Goal: Communication & Community: Ask a question

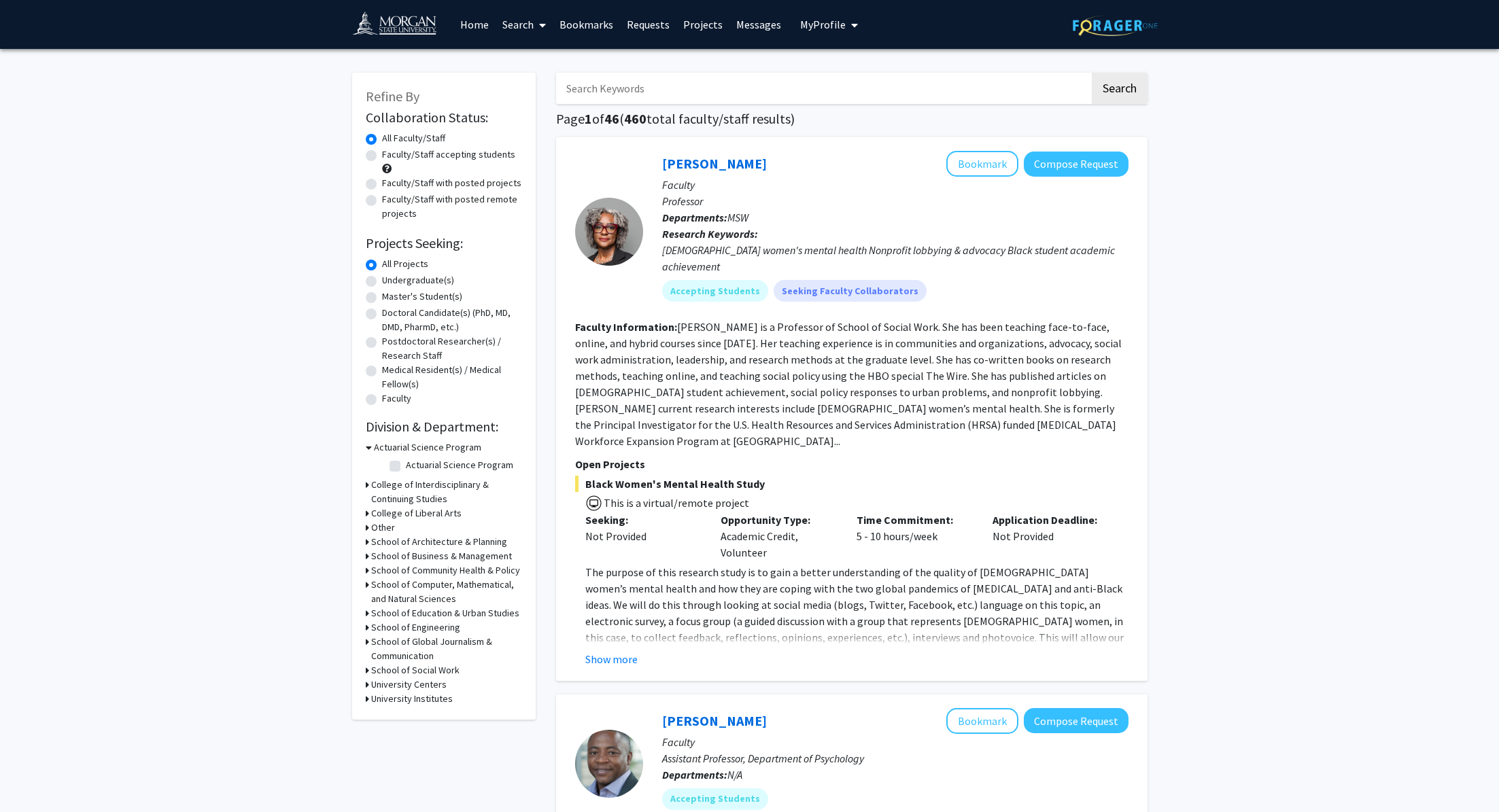
click at [634, 85] on input "Search Keywords" at bounding box center [822, 88] width 534 height 32
type input "chemistry"
click at [1092, 73] on button "Search" at bounding box center [1120, 88] width 56 height 32
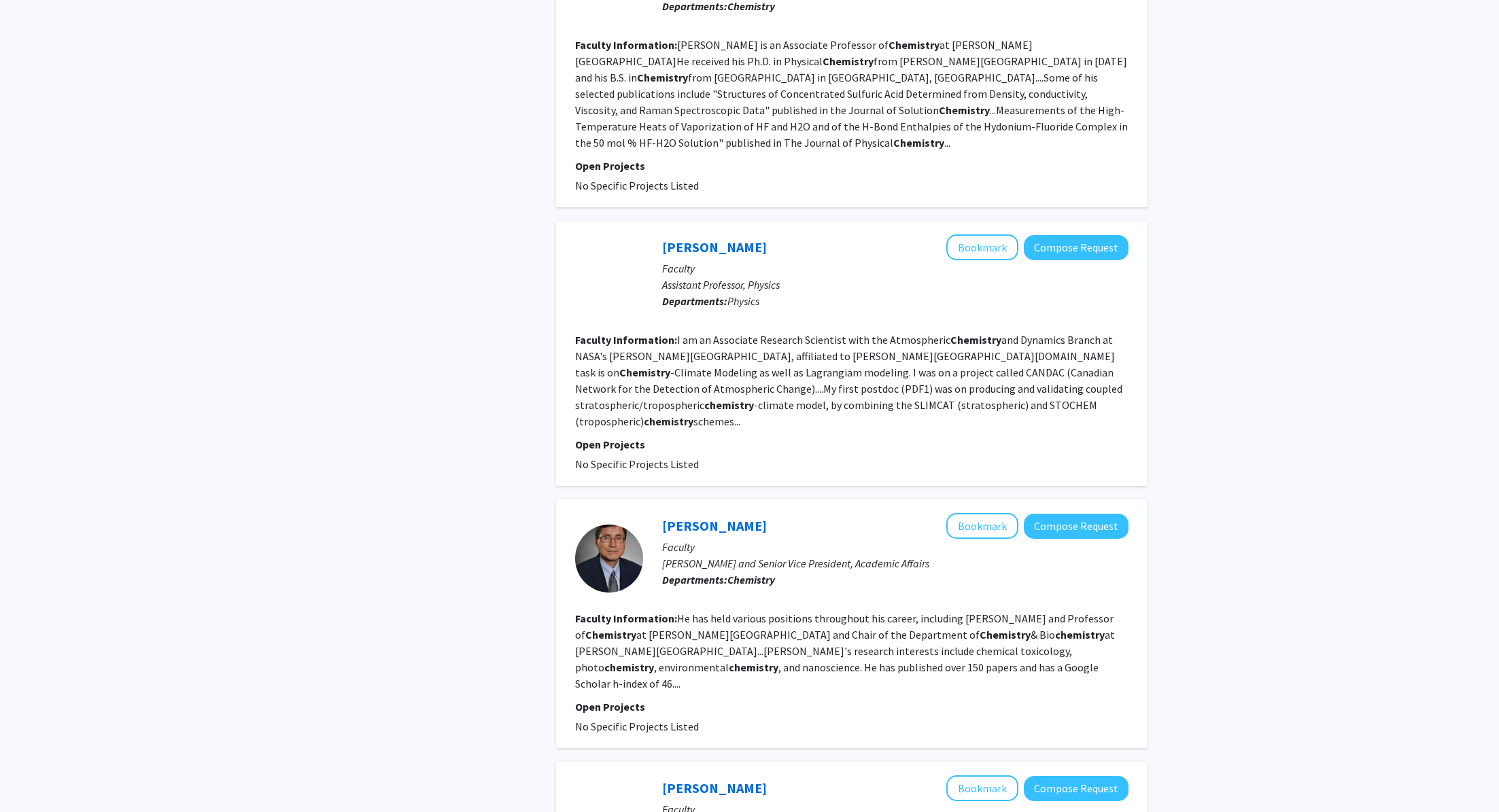
scroll to position [1968, 0]
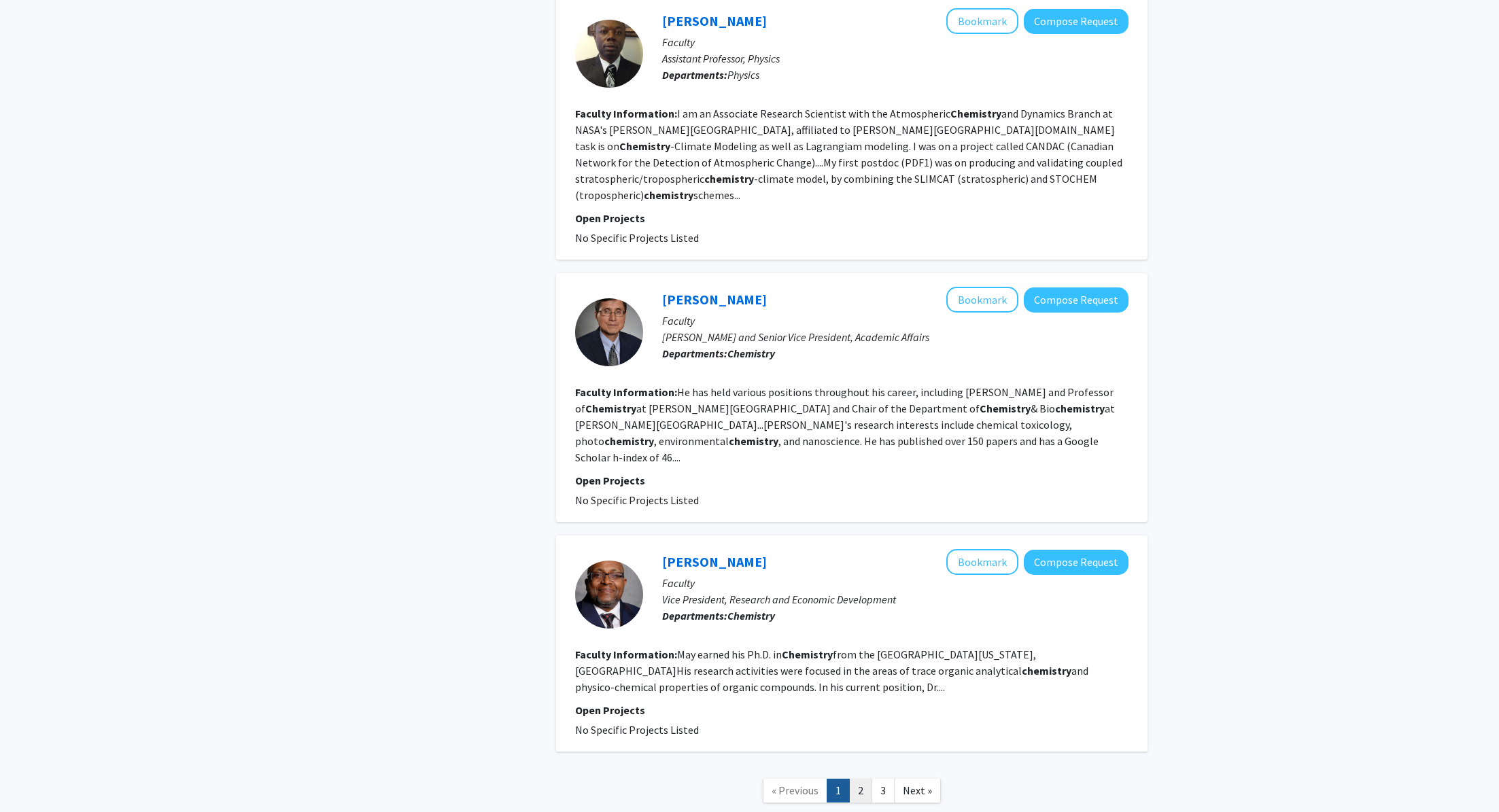
click at [863, 779] on link "2" at bounding box center [860, 790] width 23 height 24
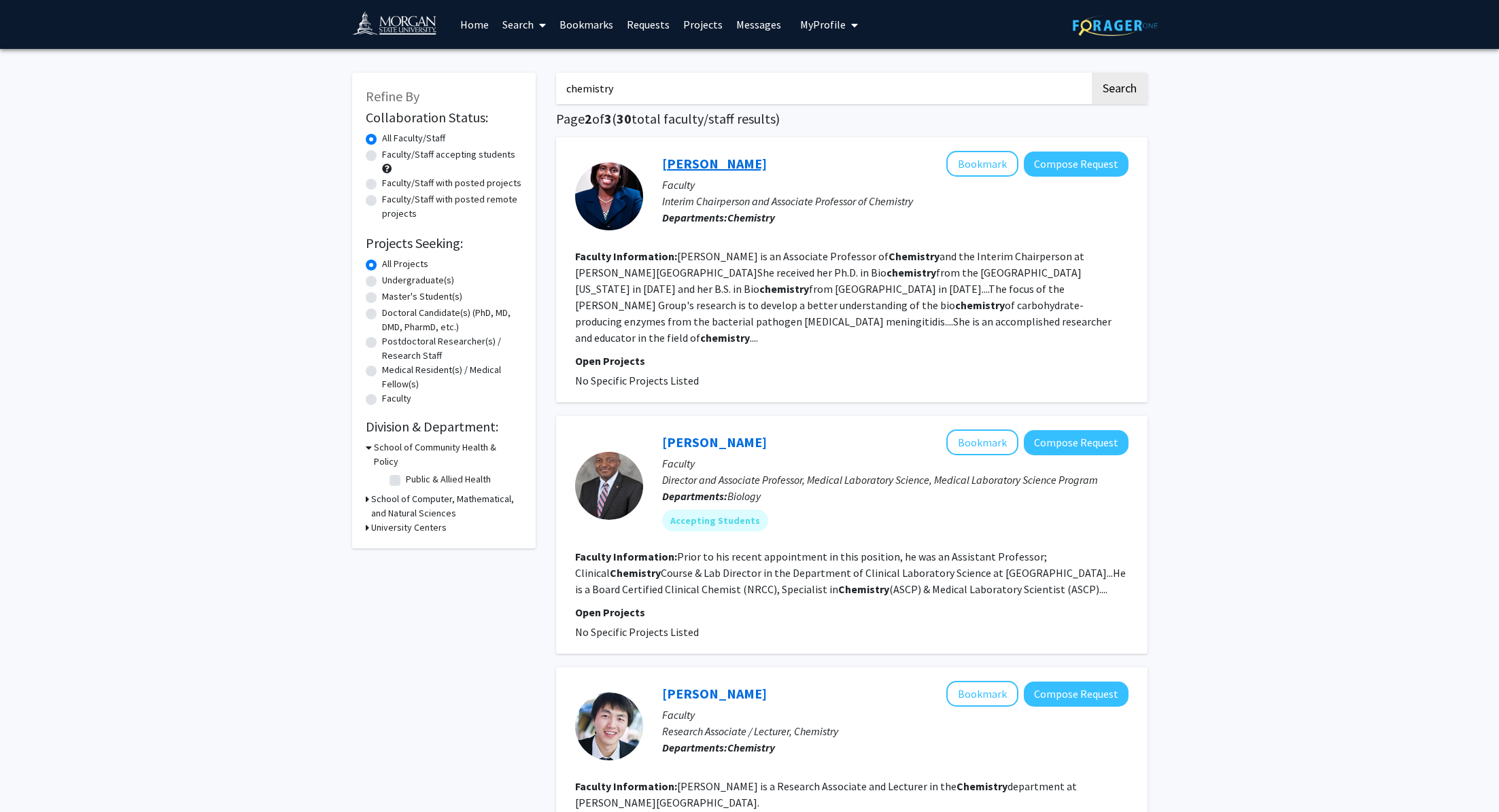
click at [753, 167] on link "[PERSON_NAME]" at bounding box center [715, 164] width 105 height 17
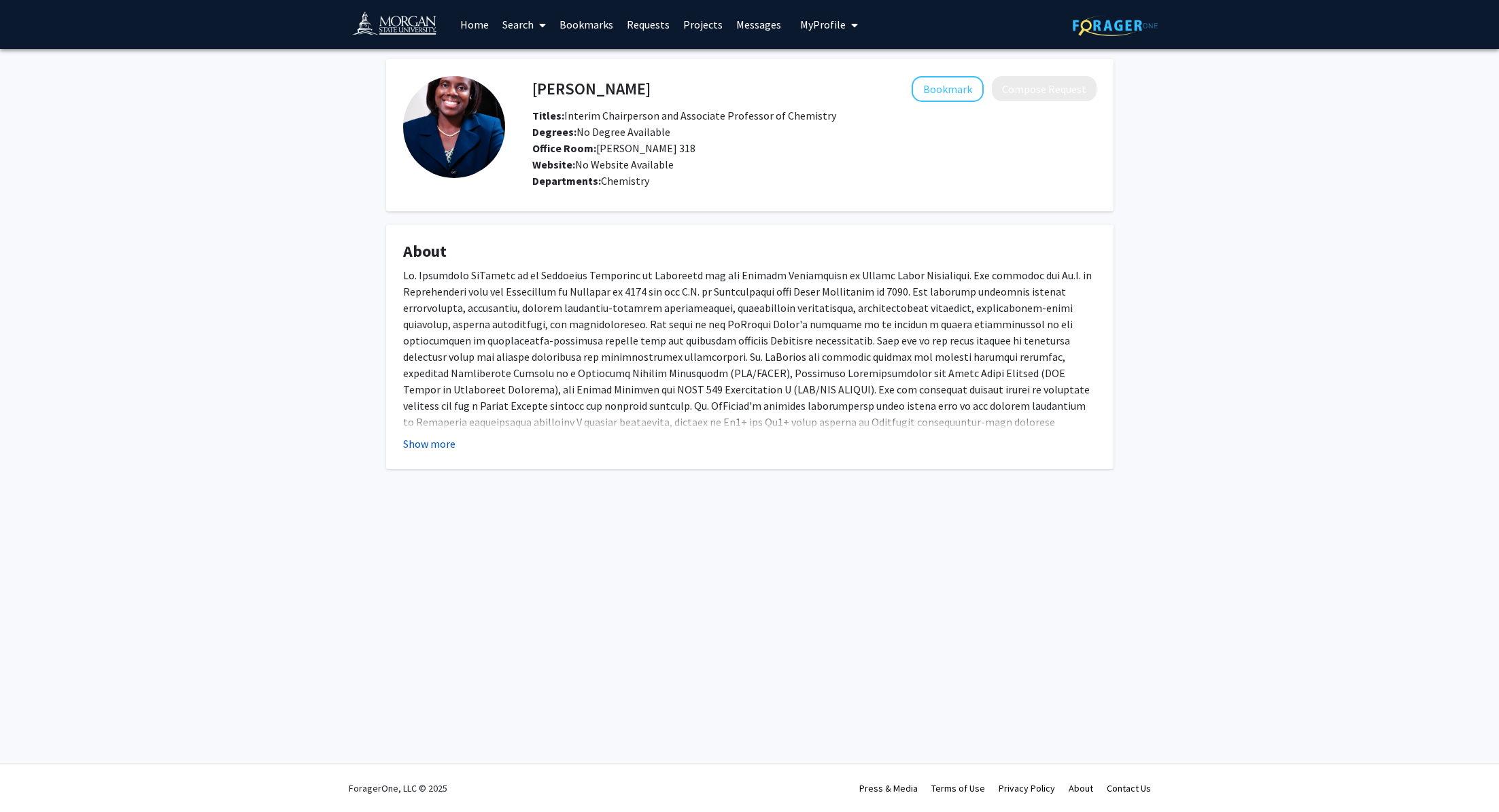
click at [438, 445] on button "Show more" at bounding box center [429, 444] width 52 height 17
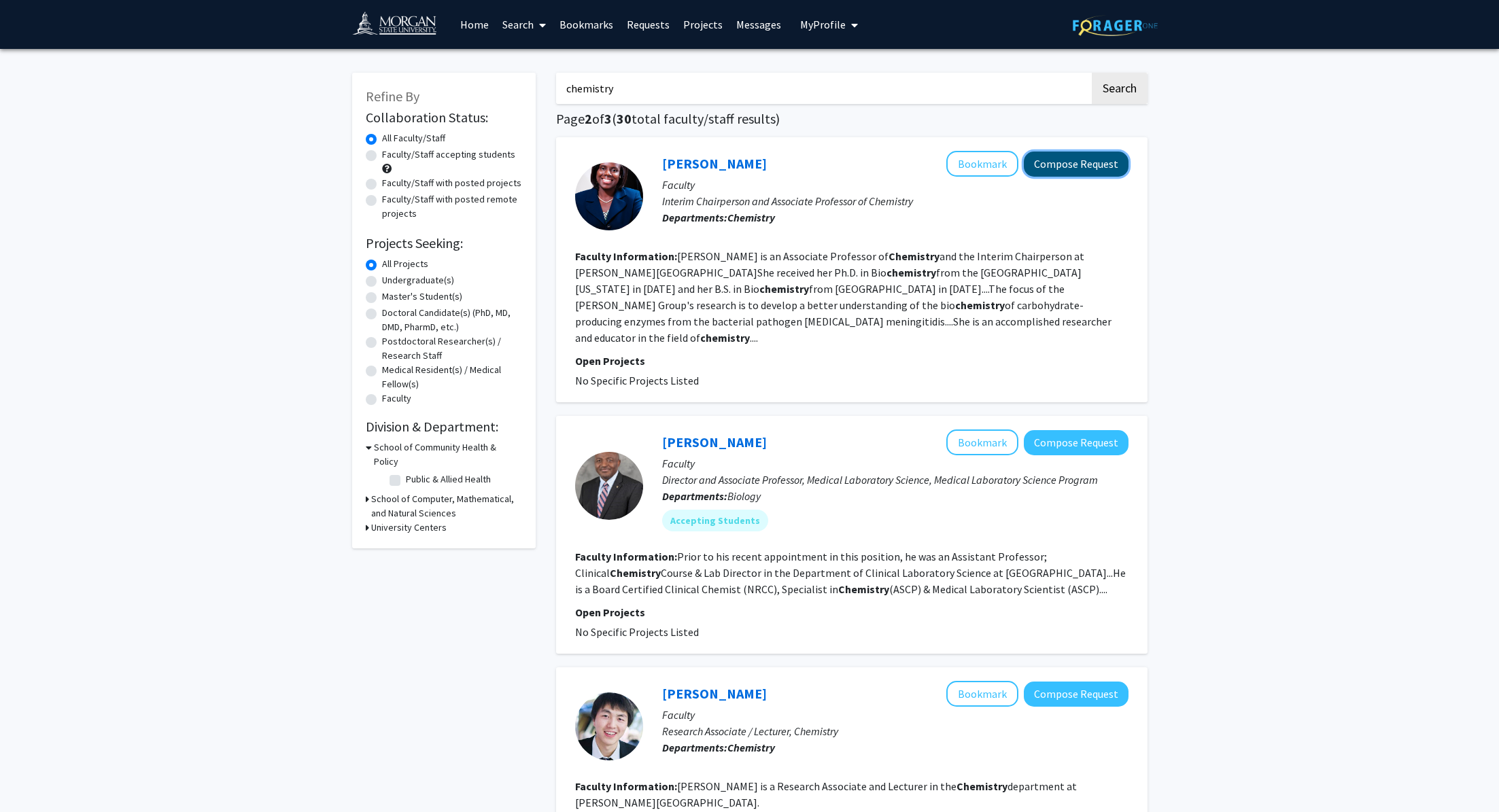
click at [1098, 162] on button "Compose Request" at bounding box center [1076, 164] width 105 height 25
click at [726, 164] on link "[PERSON_NAME]" at bounding box center [715, 164] width 105 height 17
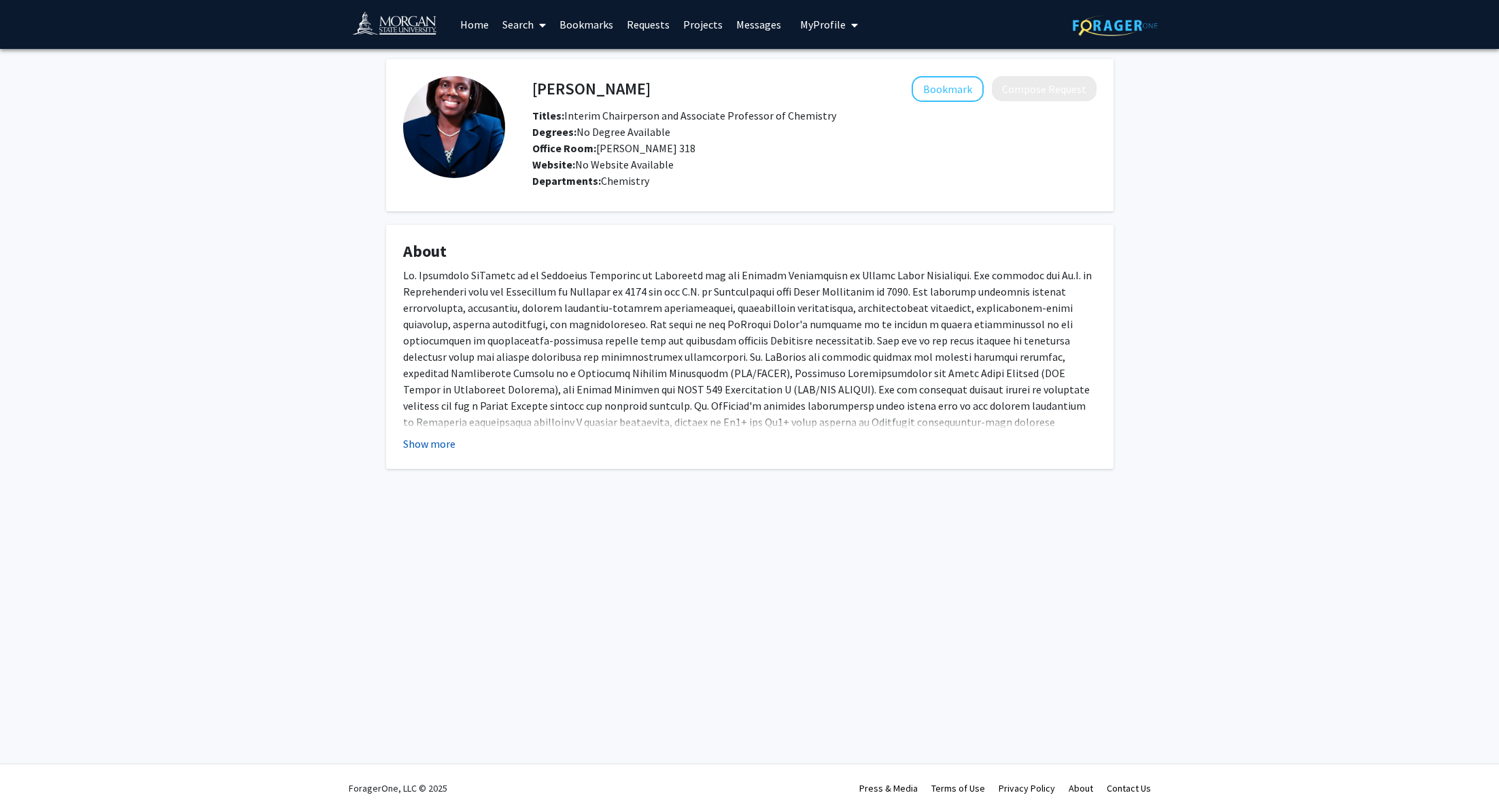
click at [419, 442] on button "Show more" at bounding box center [429, 444] width 52 height 17
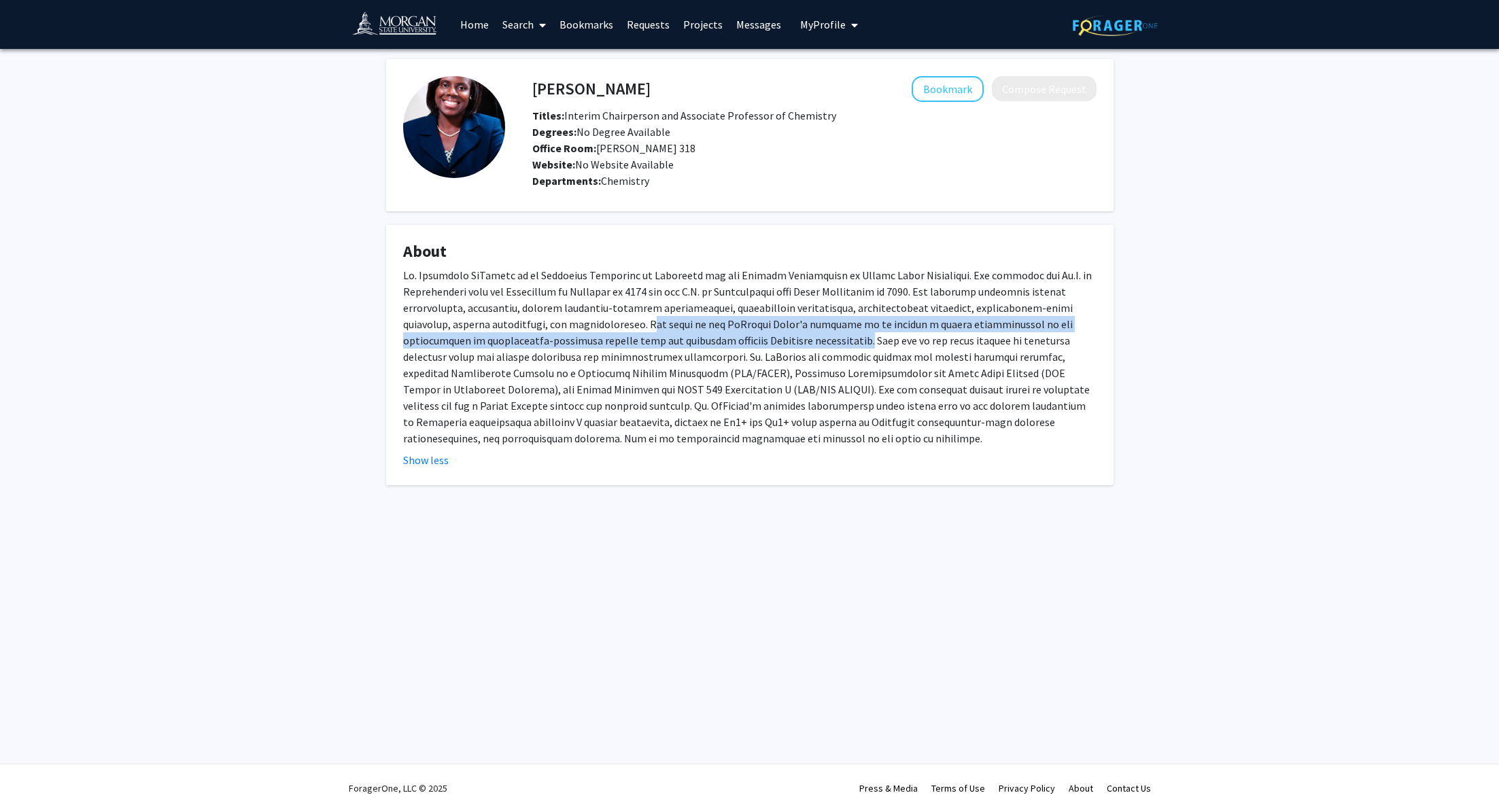
drag, startPoint x: 651, startPoint y: 323, endPoint x: 862, endPoint y: 347, distance: 212.4
click at [862, 347] on div at bounding box center [749, 357] width 693 height 179
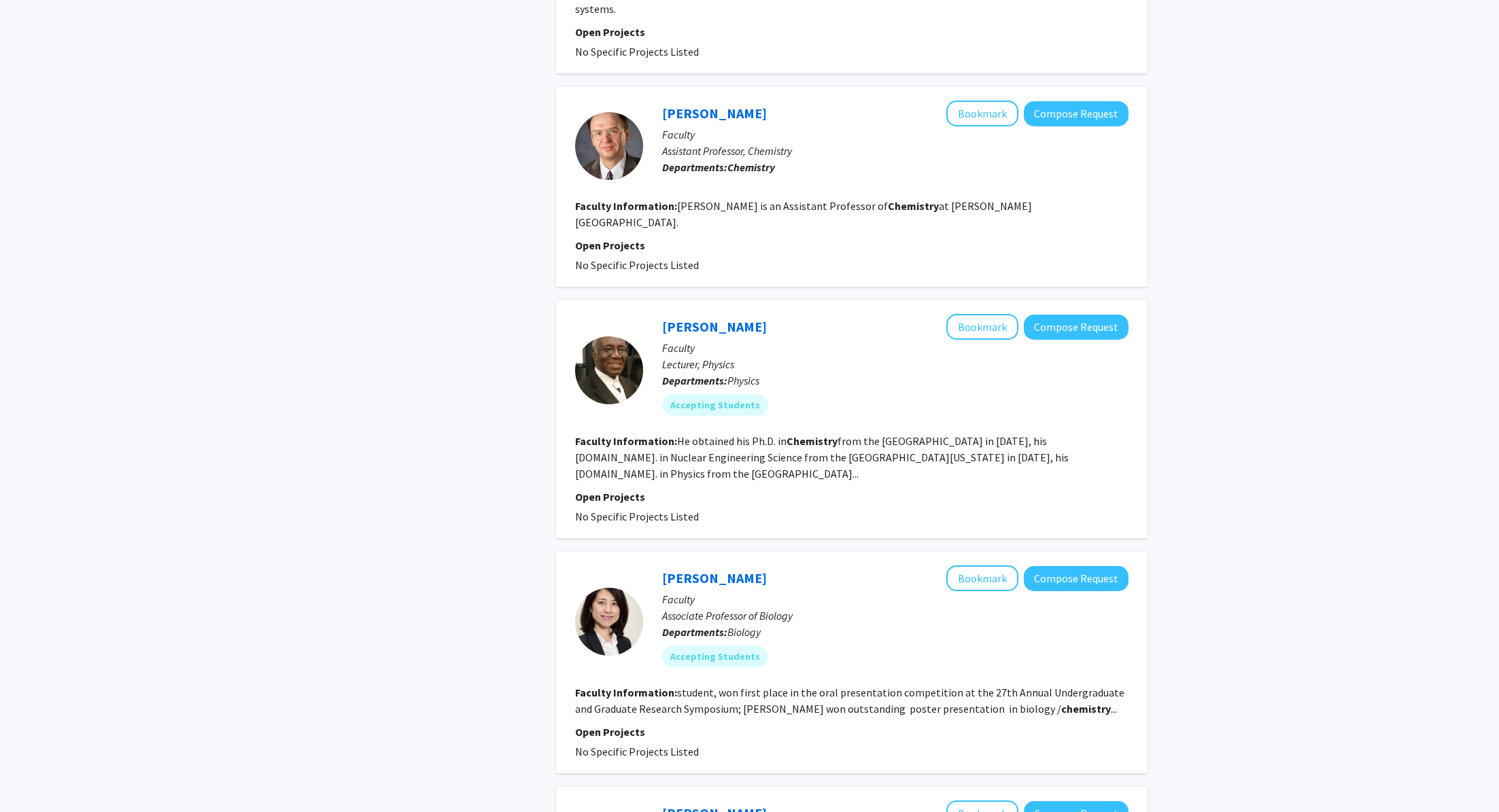
scroll to position [1264, 0]
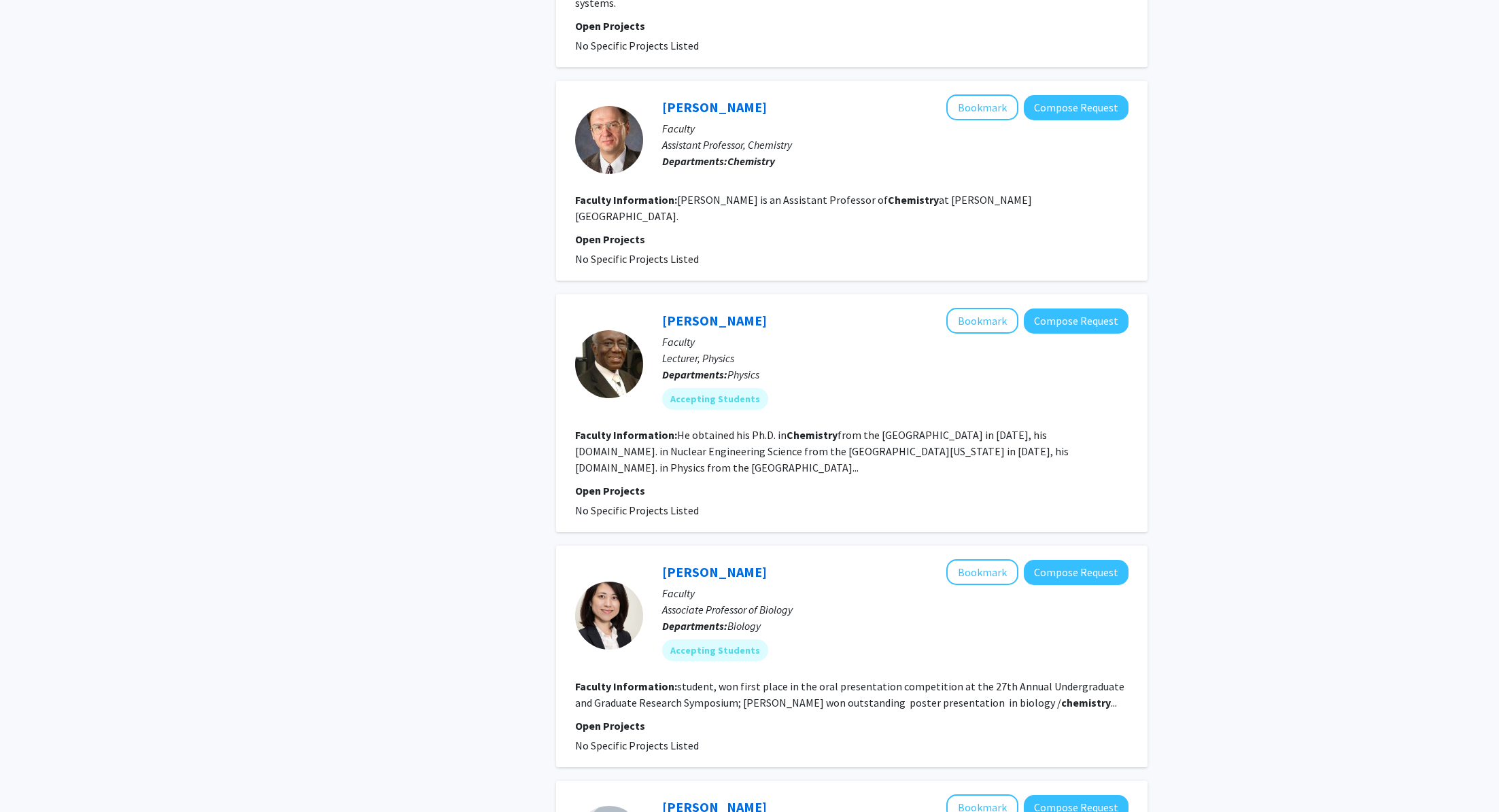
click at [692, 559] on div "[PERSON_NAME] Bookmark Compose Request" at bounding box center [895, 572] width 466 height 26
click at [692, 564] on link "[PERSON_NAME]" at bounding box center [715, 572] width 105 height 17
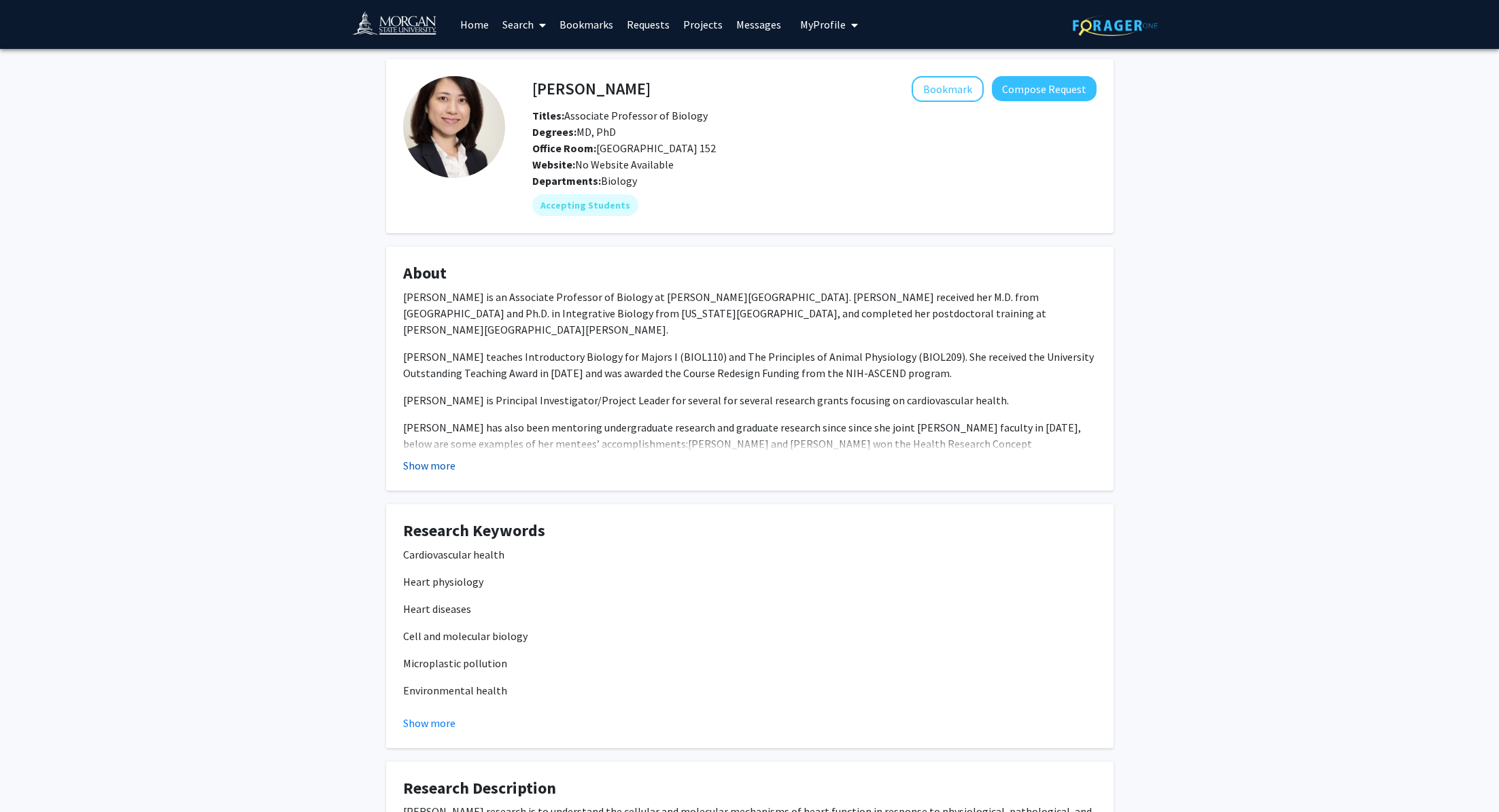
click at [442, 466] on button "Show more" at bounding box center [429, 465] width 52 height 17
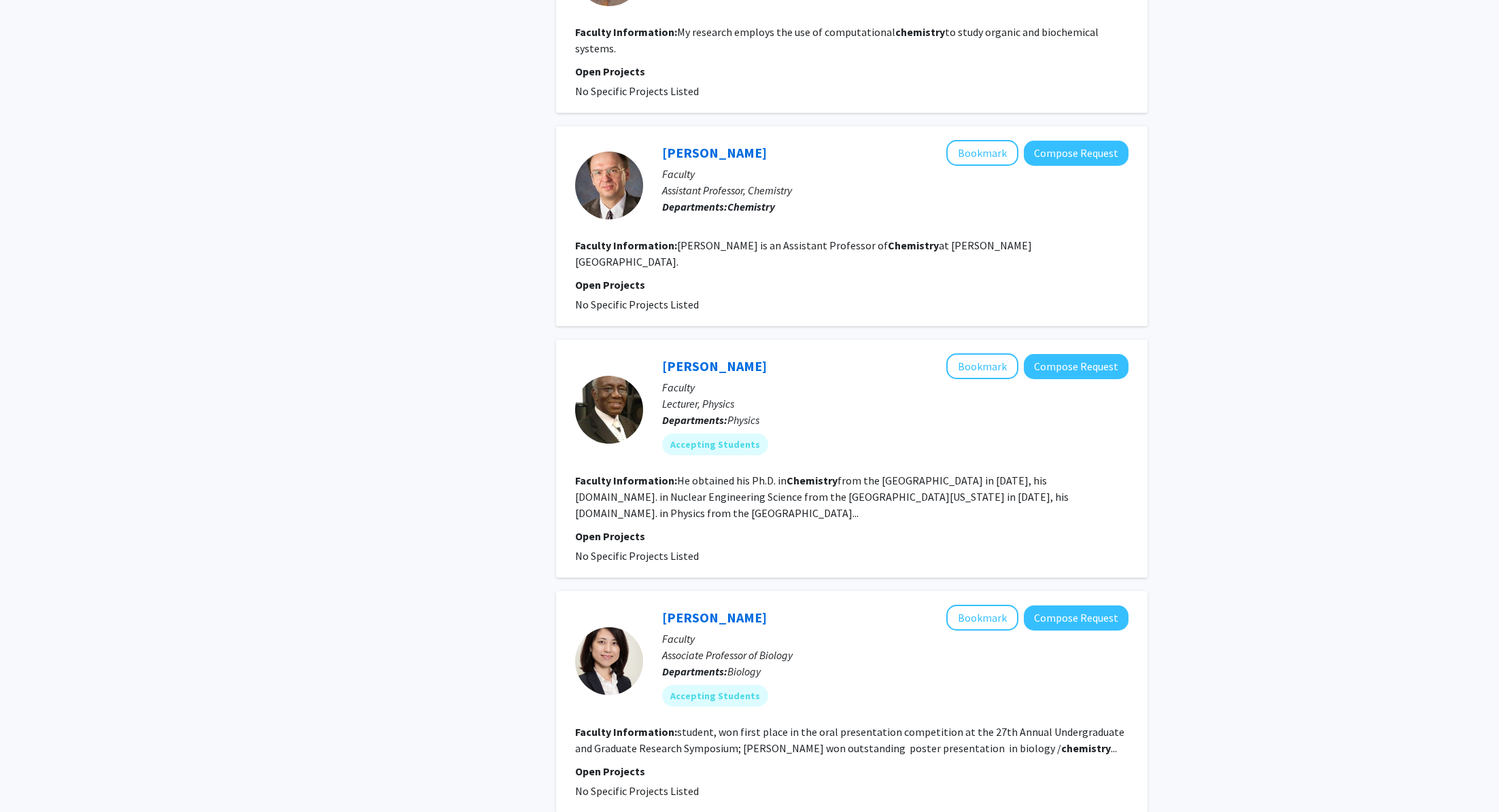
scroll to position [1707, 0]
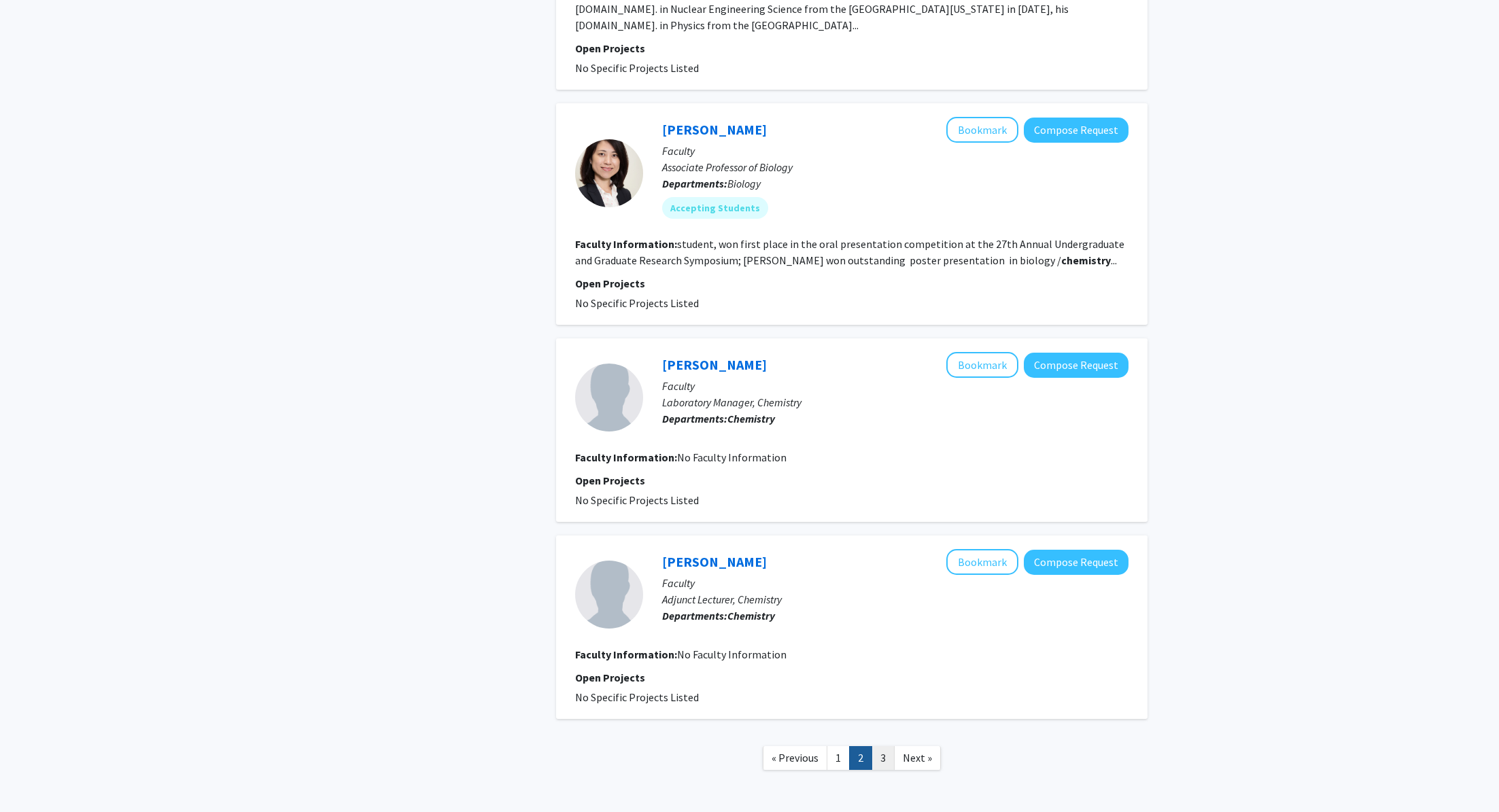
click at [883, 746] on link "3" at bounding box center [883, 757] width 23 height 24
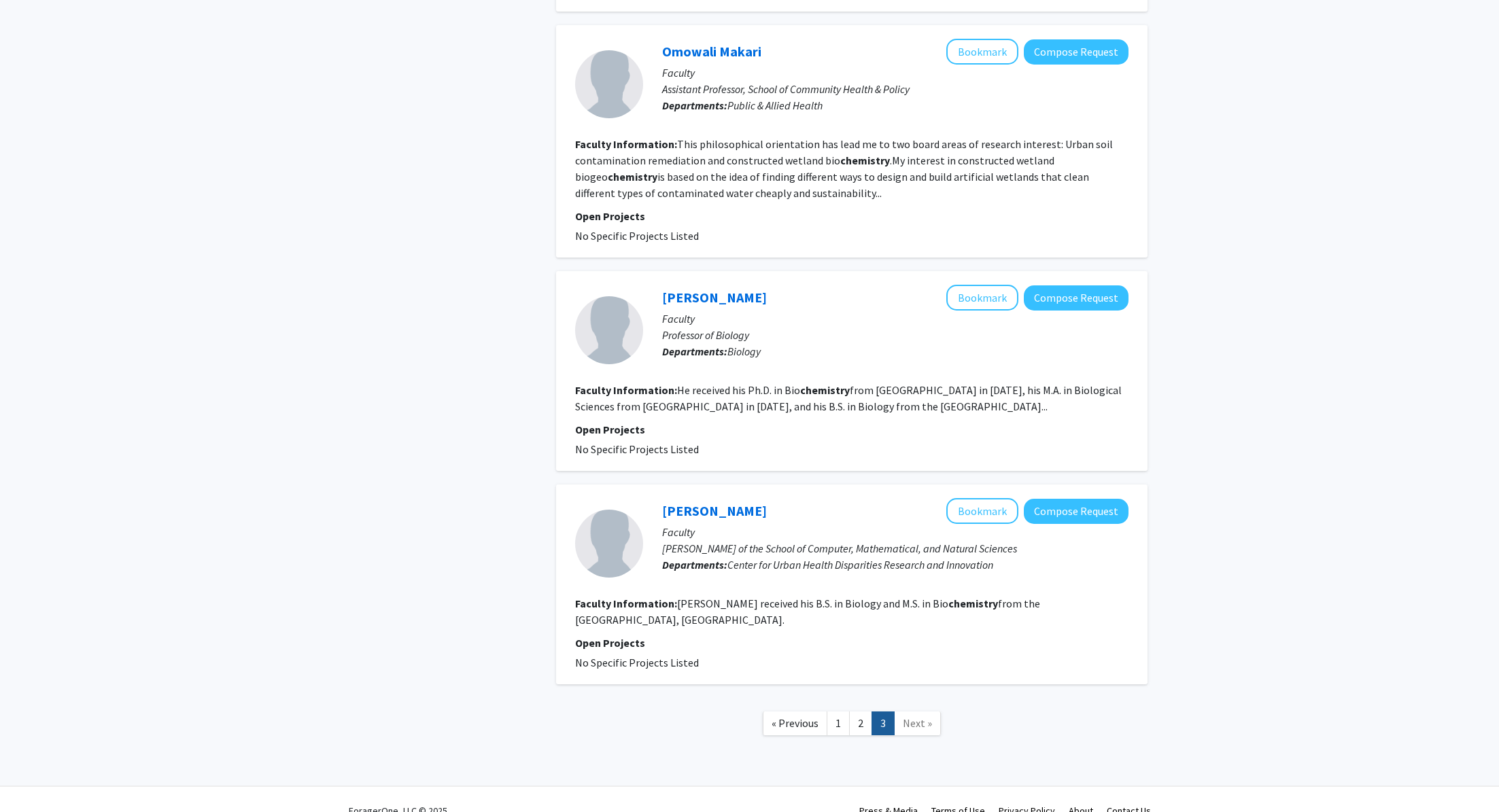
scroll to position [1652, 0]
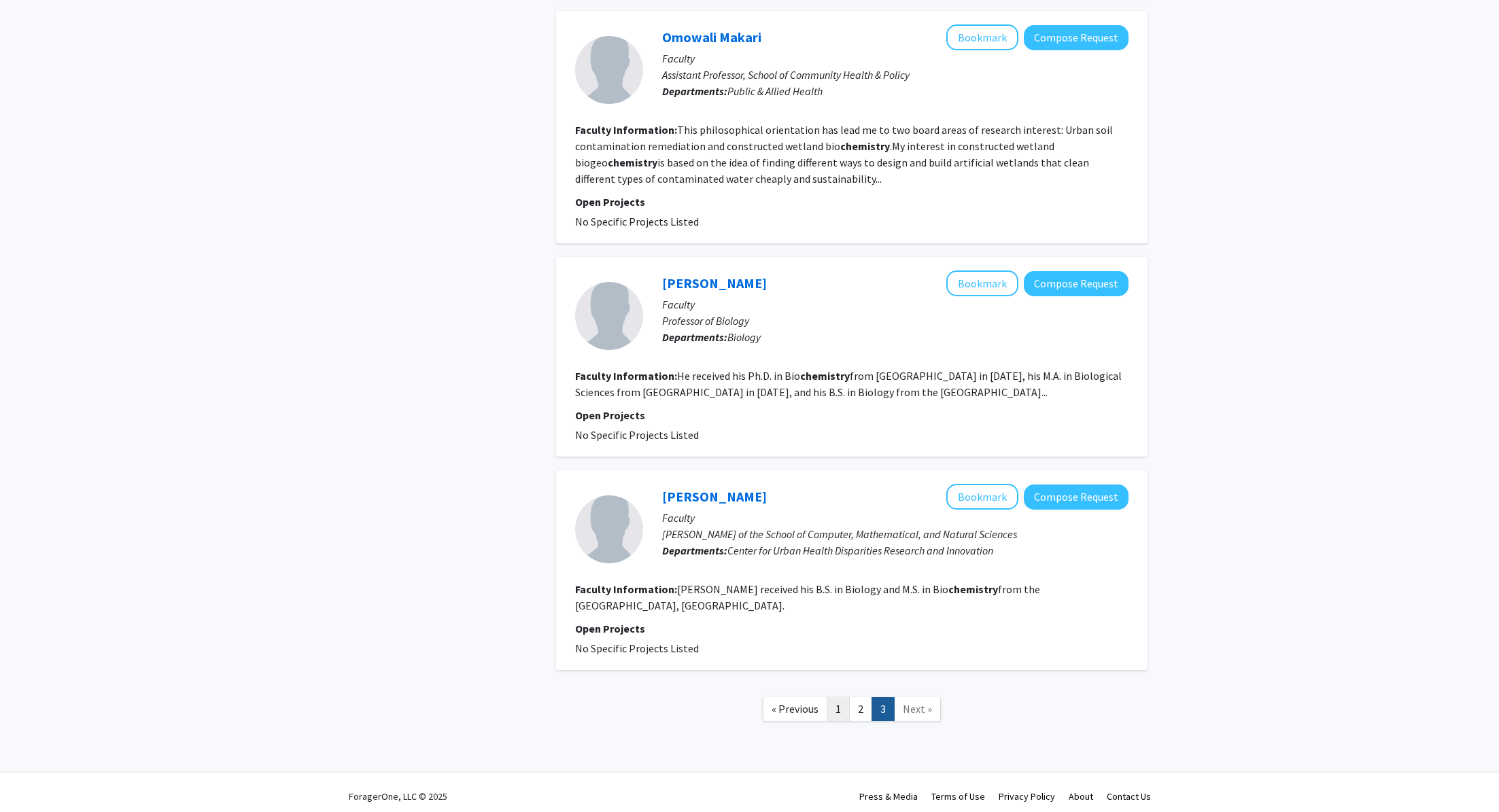
click at [840, 701] on link "1" at bounding box center [838, 709] width 23 height 24
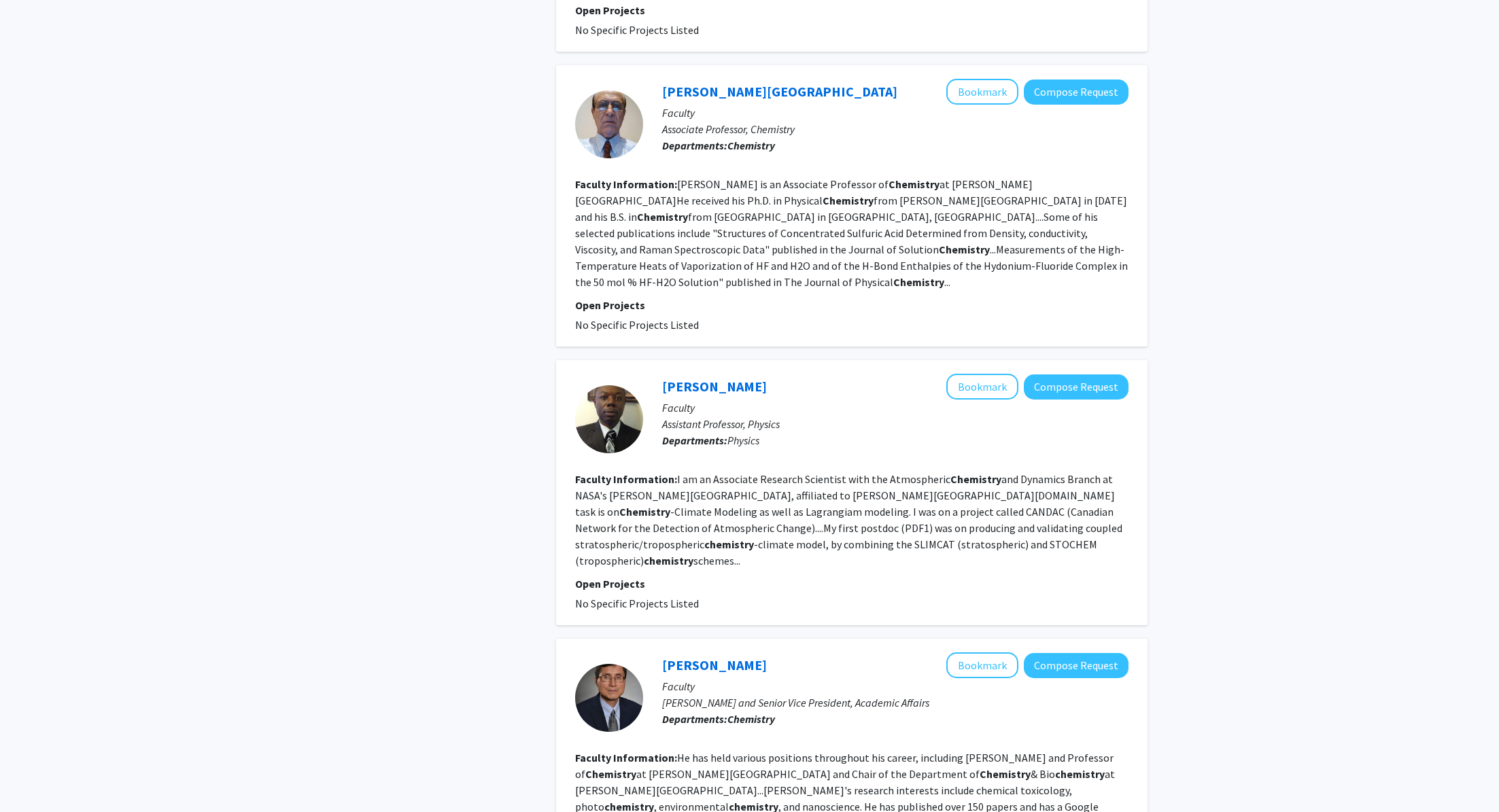
scroll to position [1968, 0]
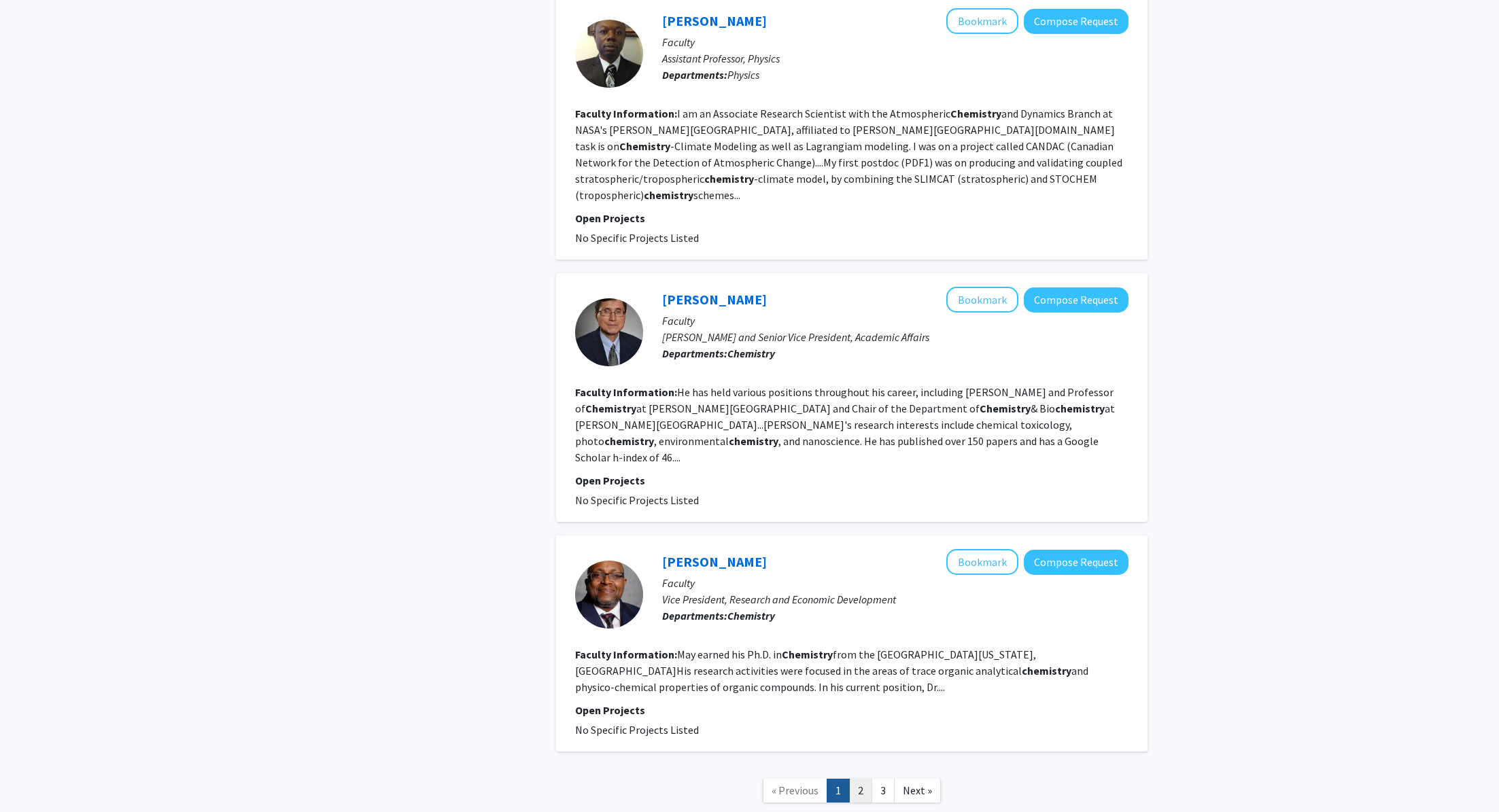
click at [858, 779] on link "2" at bounding box center [860, 790] width 23 height 24
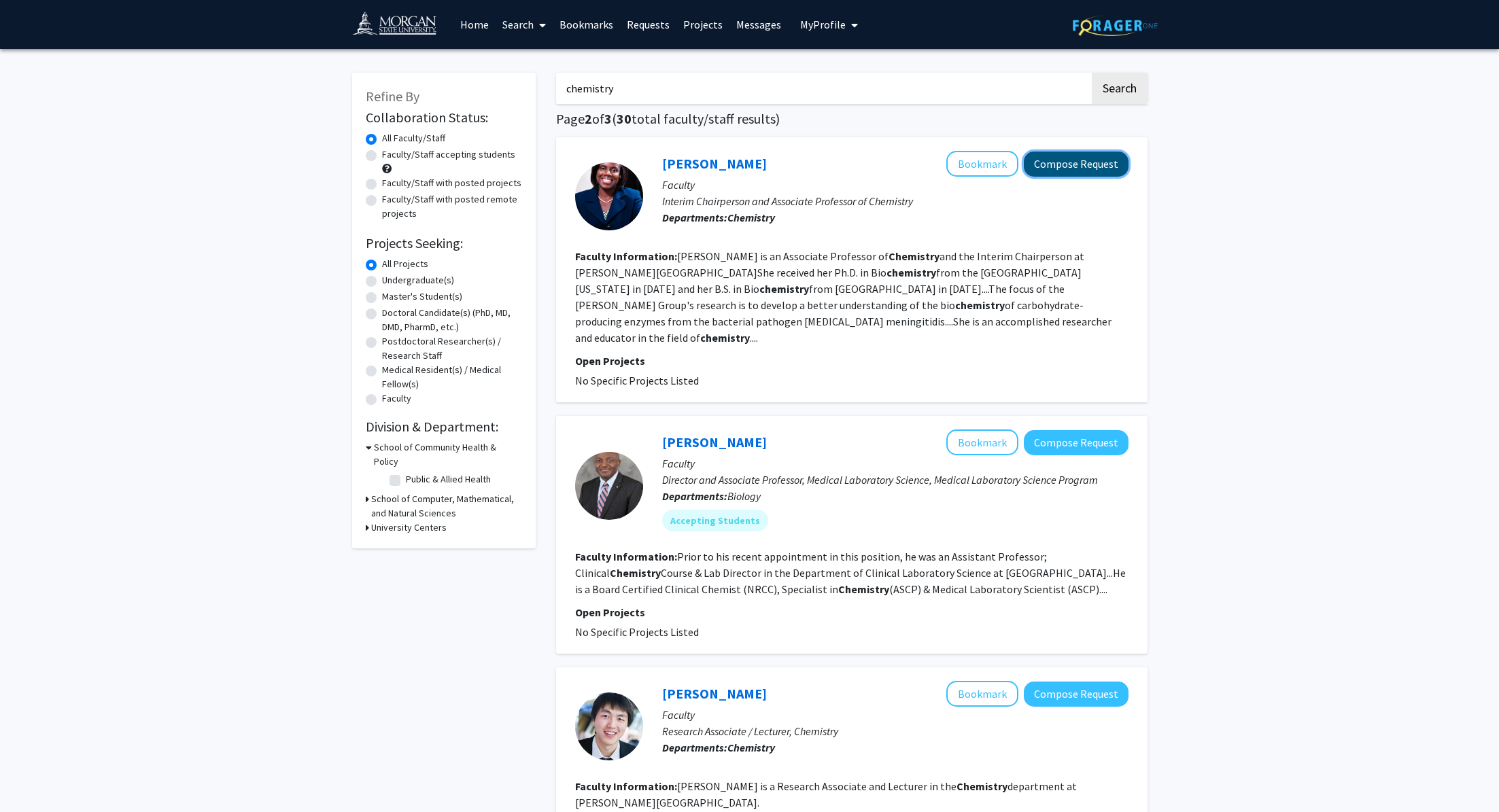
click at [1105, 172] on button "Compose Request" at bounding box center [1076, 164] width 105 height 25
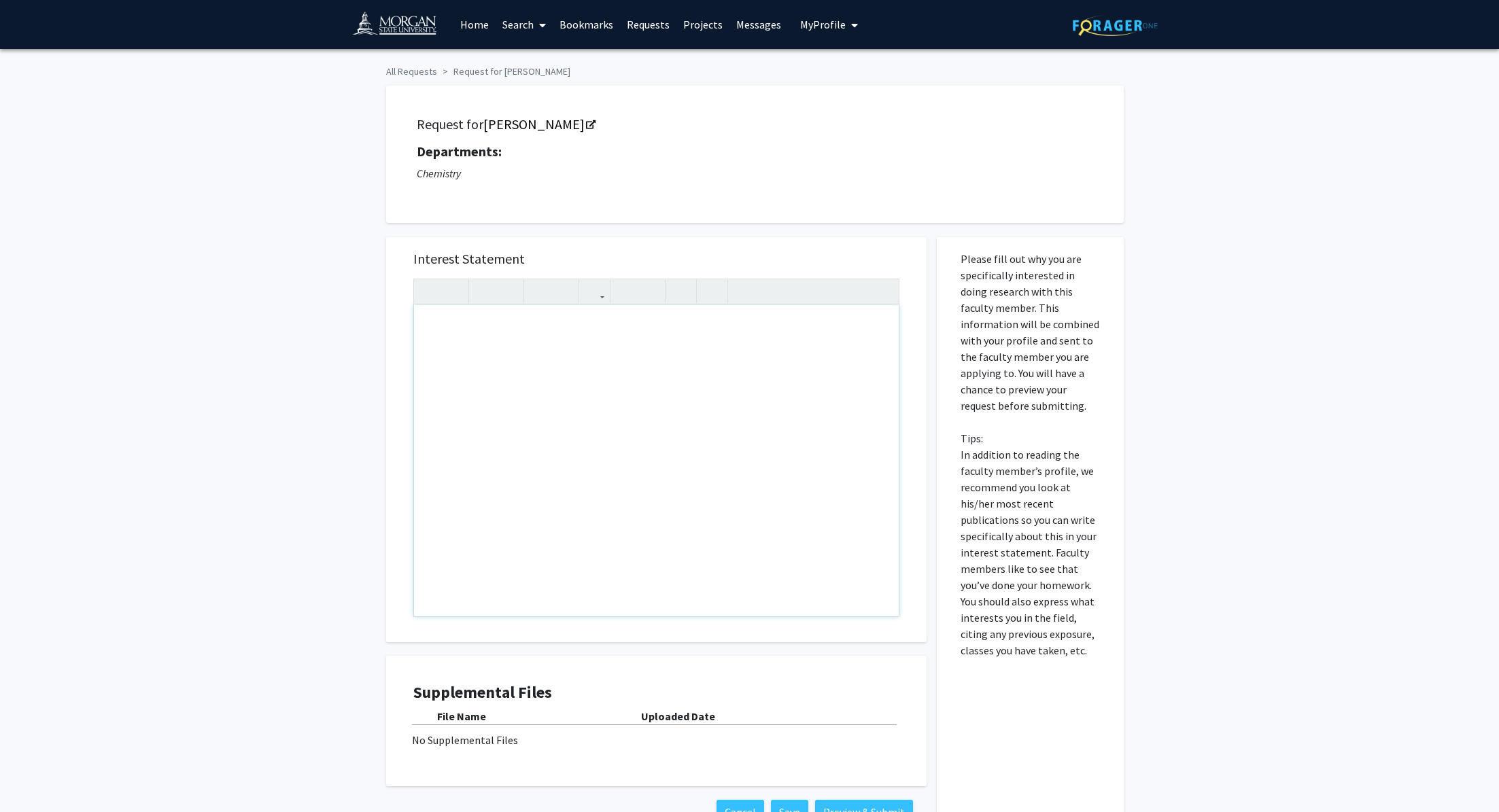
click at [575, 364] on div "Note to users with screen readers: Please press Alt+0 or Option+0 to deactivate…" at bounding box center [656, 460] width 485 height 311
click at [575, 375] on p "My name is [PERSON_NAME] and I am a chemistry major here at [PERSON_NAME][GEOGR…" at bounding box center [656, 378] width 458 height 32
click at [808, 365] on p "My name is [PERSON_NAME] and I am a Sophomore chemistry major here at [PERSON_N…" at bounding box center [656, 378] width 458 height 32
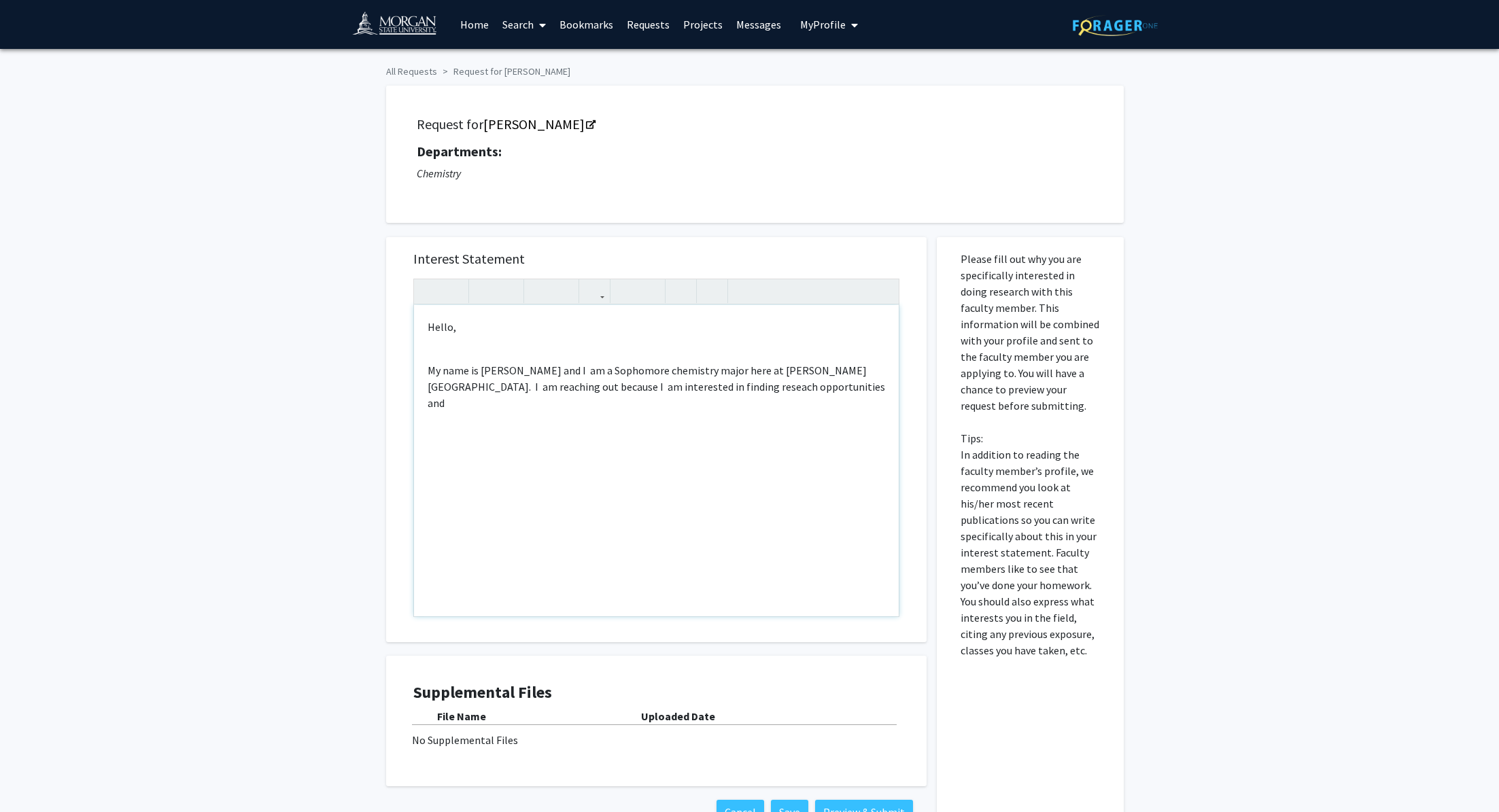
click at [621, 383] on p "My name is [PERSON_NAME] and I am a Sophomore chemistry major here at [PERSON_N…" at bounding box center [656, 386] width 458 height 49
click at [784, 387] on p "My name is [PERSON_NAME] and I am a Sophomore chemistry major here at [PERSON_N…" at bounding box center [656, 386] width 458 height 49
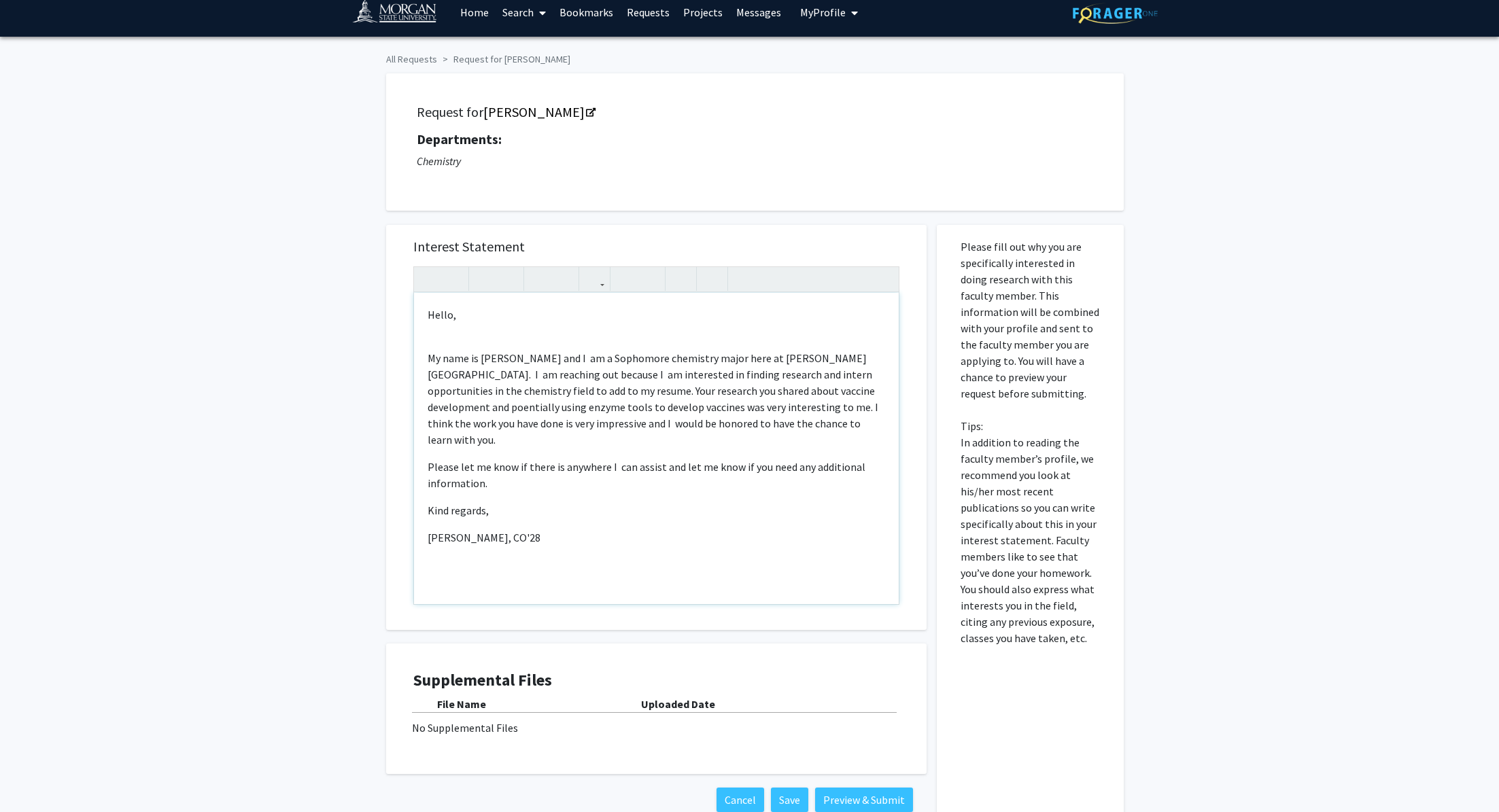
scroll to position [95, 0]
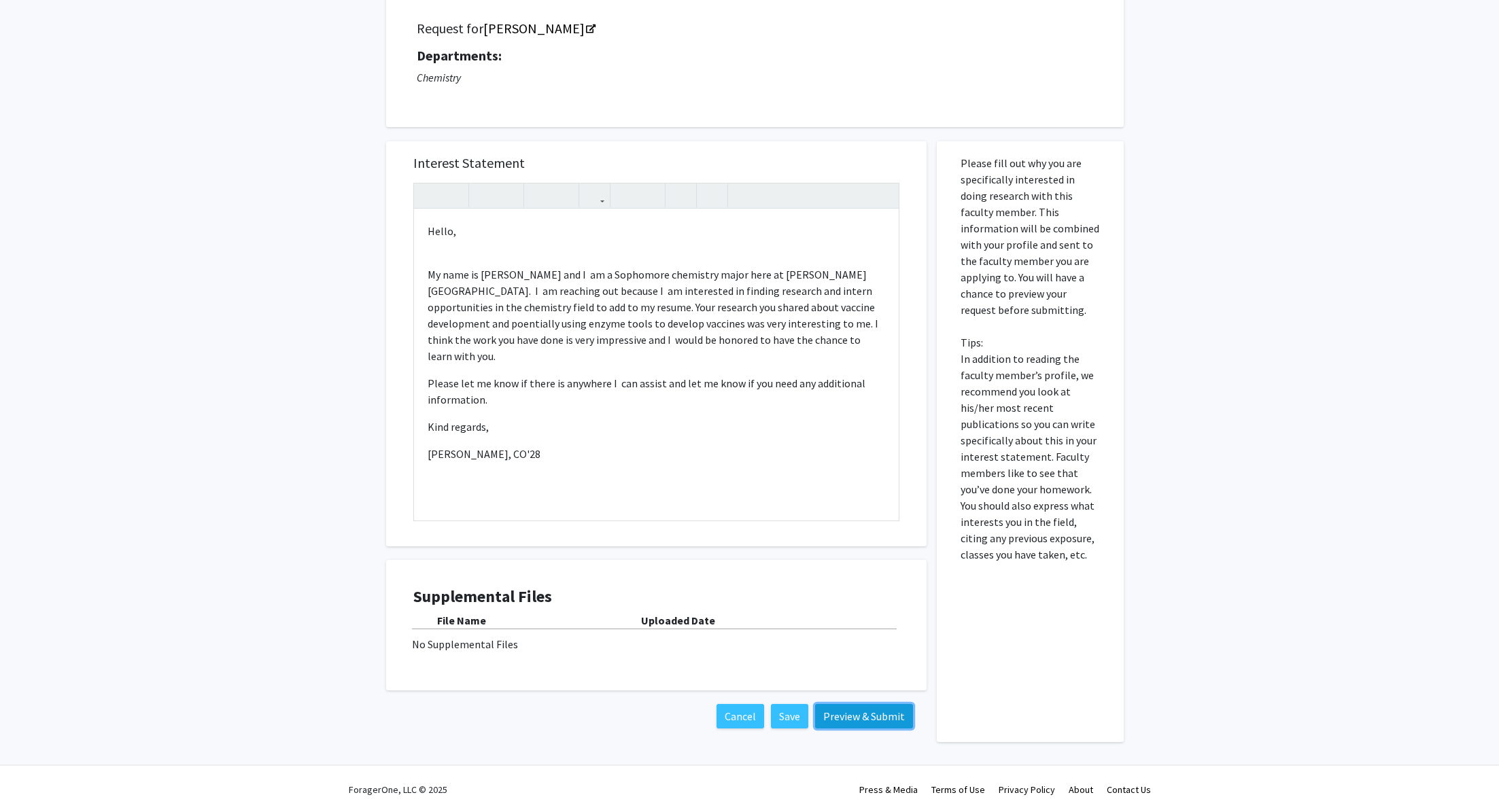
click at [832, 715] on button "Preview & Submit" at bounding box center [864, 717] width 98 height 24
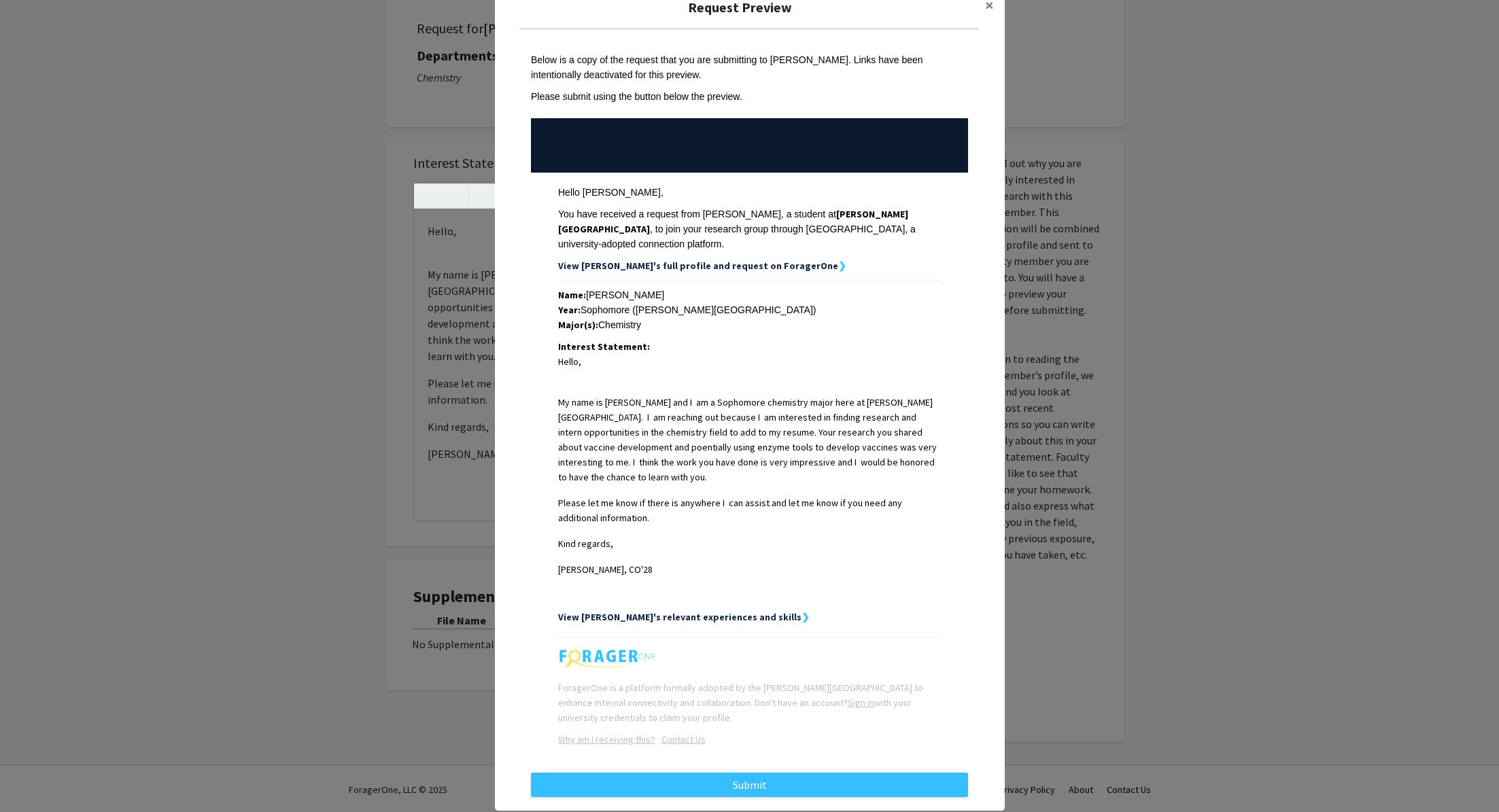
scroll to position [0, 0]
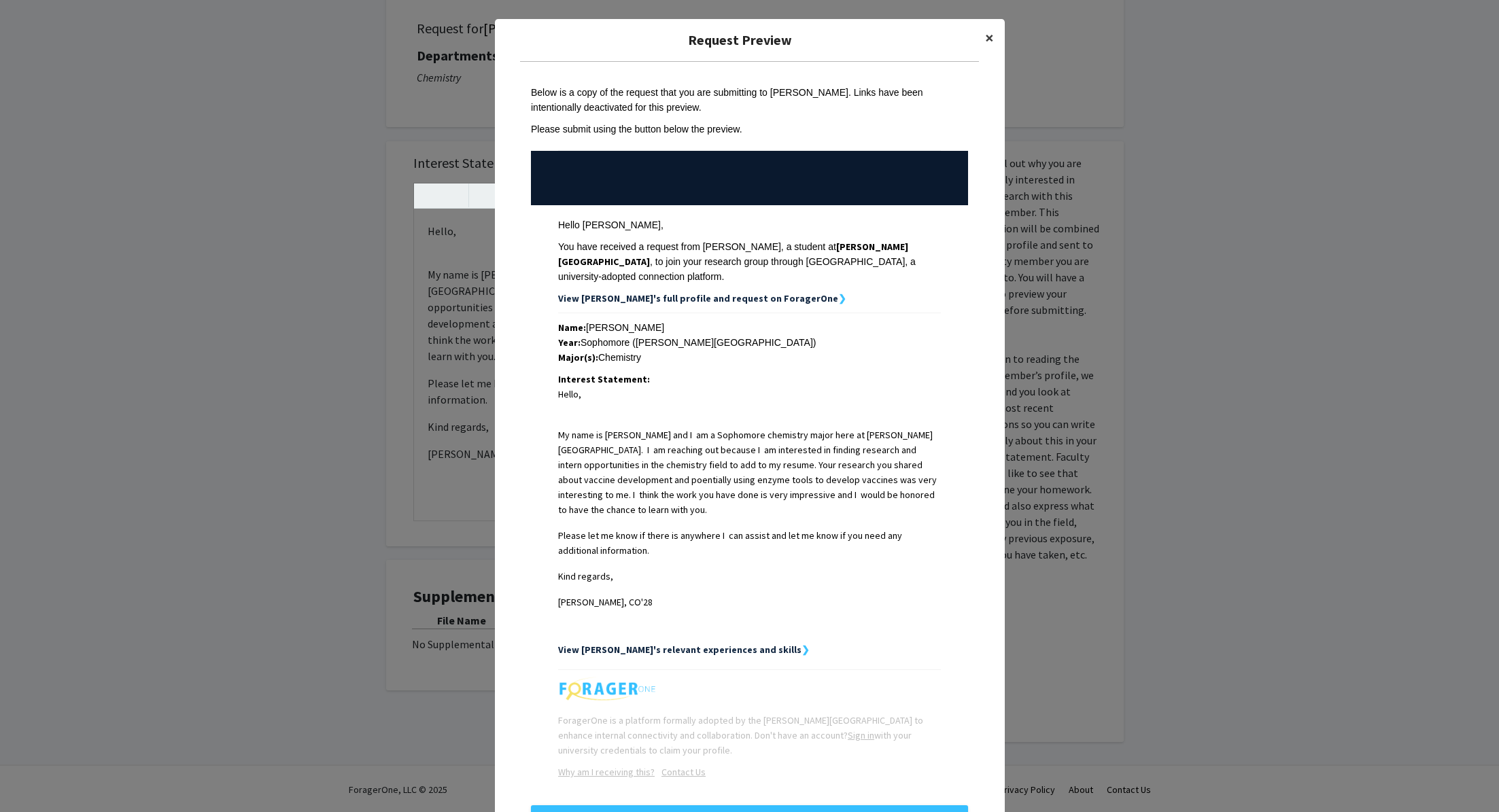
click at [996, 36] on button "×" at bounding box center [989, 38] width 31 height 38
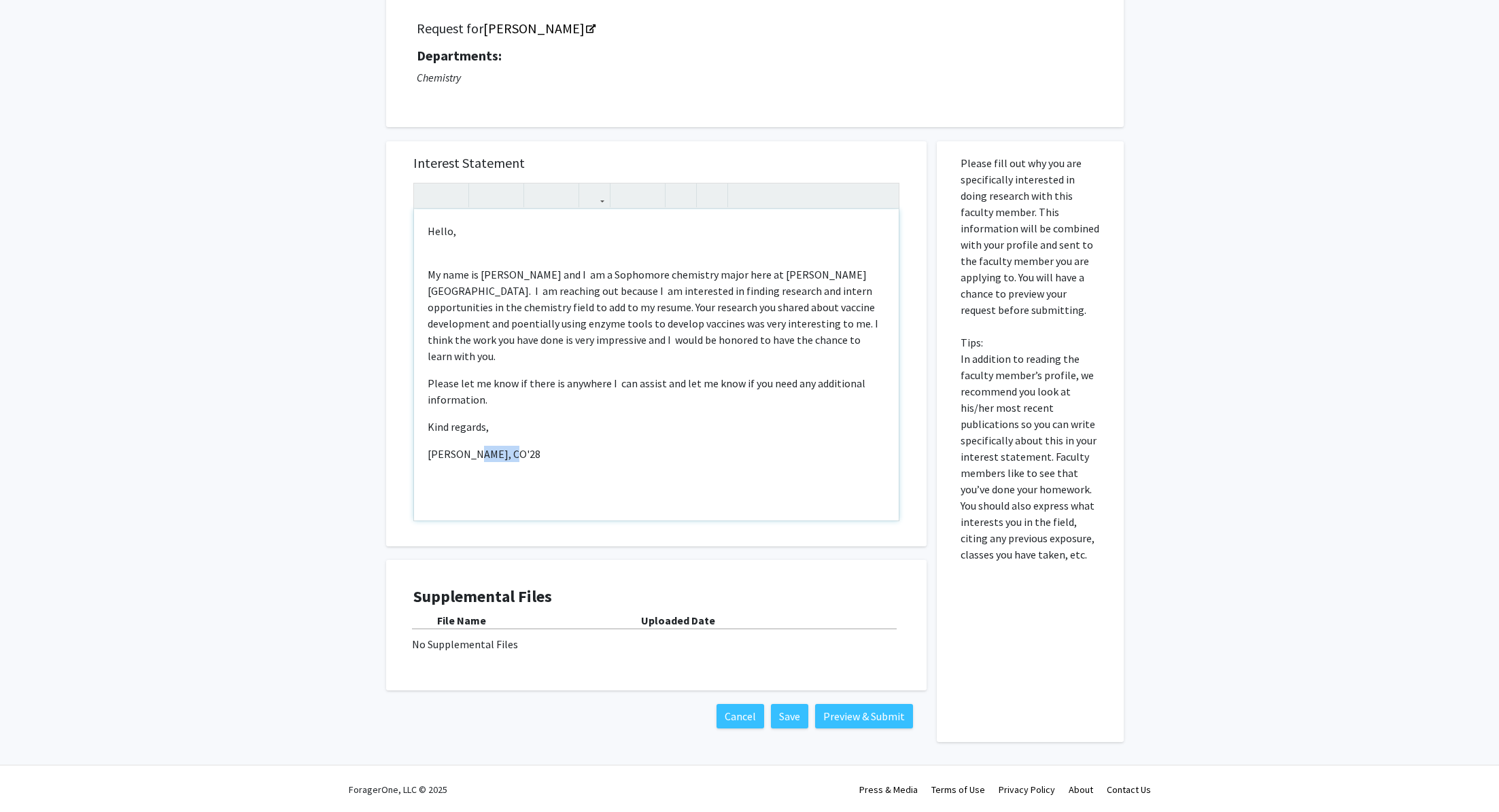
drag, startPoint x: 520, startPoint y: 438, endPoint x: 471, endPoint y: 437, distance: 49.0
click at [471, 446] on p "[PERSON_NAME], CO'28" at bounding box center [656, 454] width 458 height 17
click at [659, 375] on p "Please let me know if there is anywhere I can assist and let me know if you nee…" at bounding box center [656, 391] width 458 height 32
click at [619, 396] on div "Hello, My name is [PERSON_NAME] and I am a Sophomore chemistry major here at [P…" at bounding box center [656, 365] width 485 height 311
click at [769, 299] on p "My name is [PERSON_NAME] and I am a Sophomore chemistry major here at [PERSON_N…" at bounding box center [656, 315] width 458 height 98
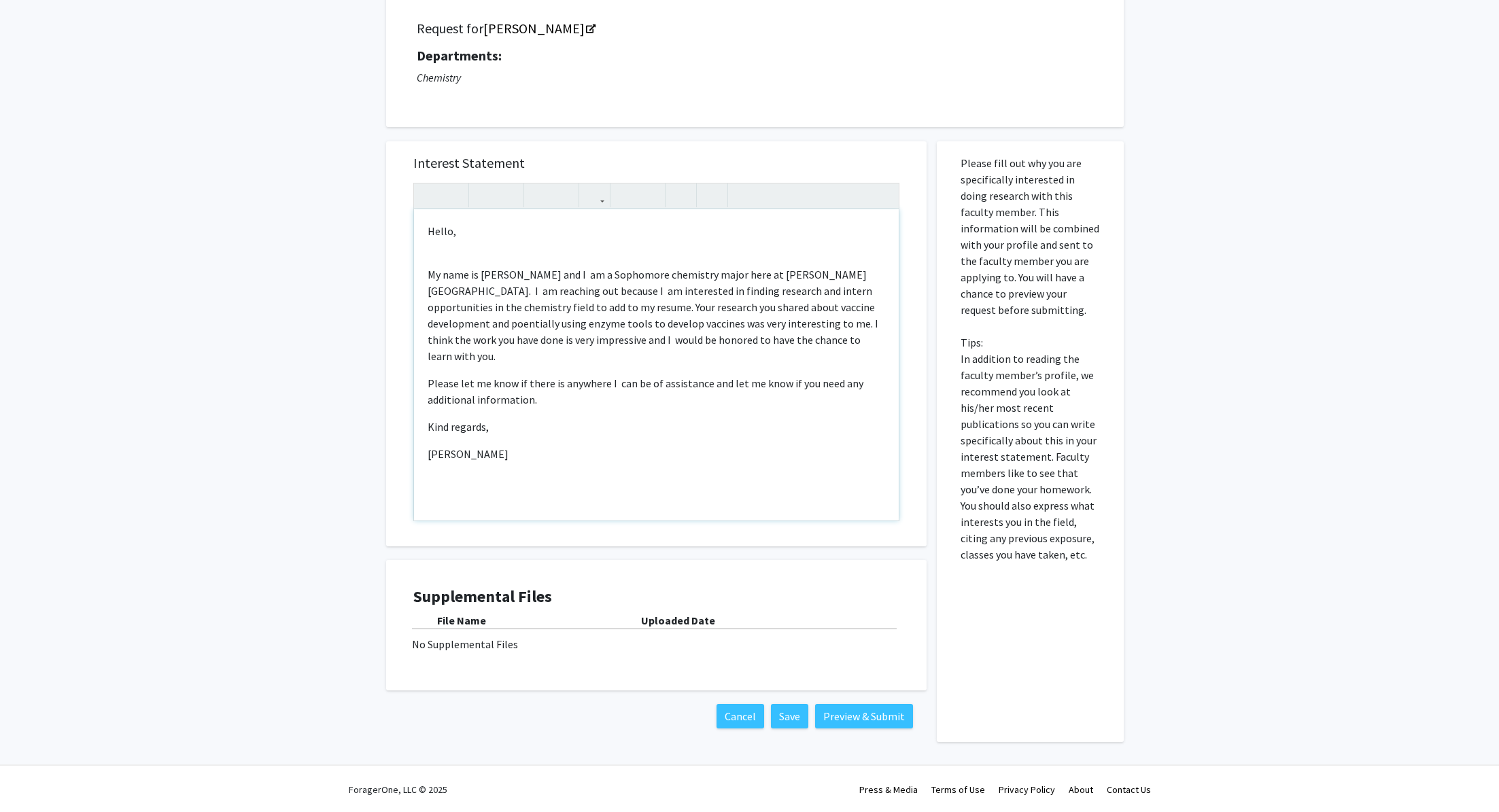
click at [771, 299] on p "My name is [PERSON_NAME] and I am a Sophomore chemistry major here at [PERSON_N…" at bounding box center [656, 315] width 458 height 98
click at [763, 310] on p "My name is [PERSON_NAME] and I am a Sophomore chemistry major here at [PERSON_N…" at bounding box center [656, 315] width 458 height 98
click at [769, 337] on p "My name is [PERSON_NAME] and I am a Sophomore chemistry major here at [PERSON_N…" at bounding box center [656, 315] width 458 height 98
drag, startPoint x: 692, startPoint y: 296, endPoint x: 641, endPoint y: 291, distance: 51.2
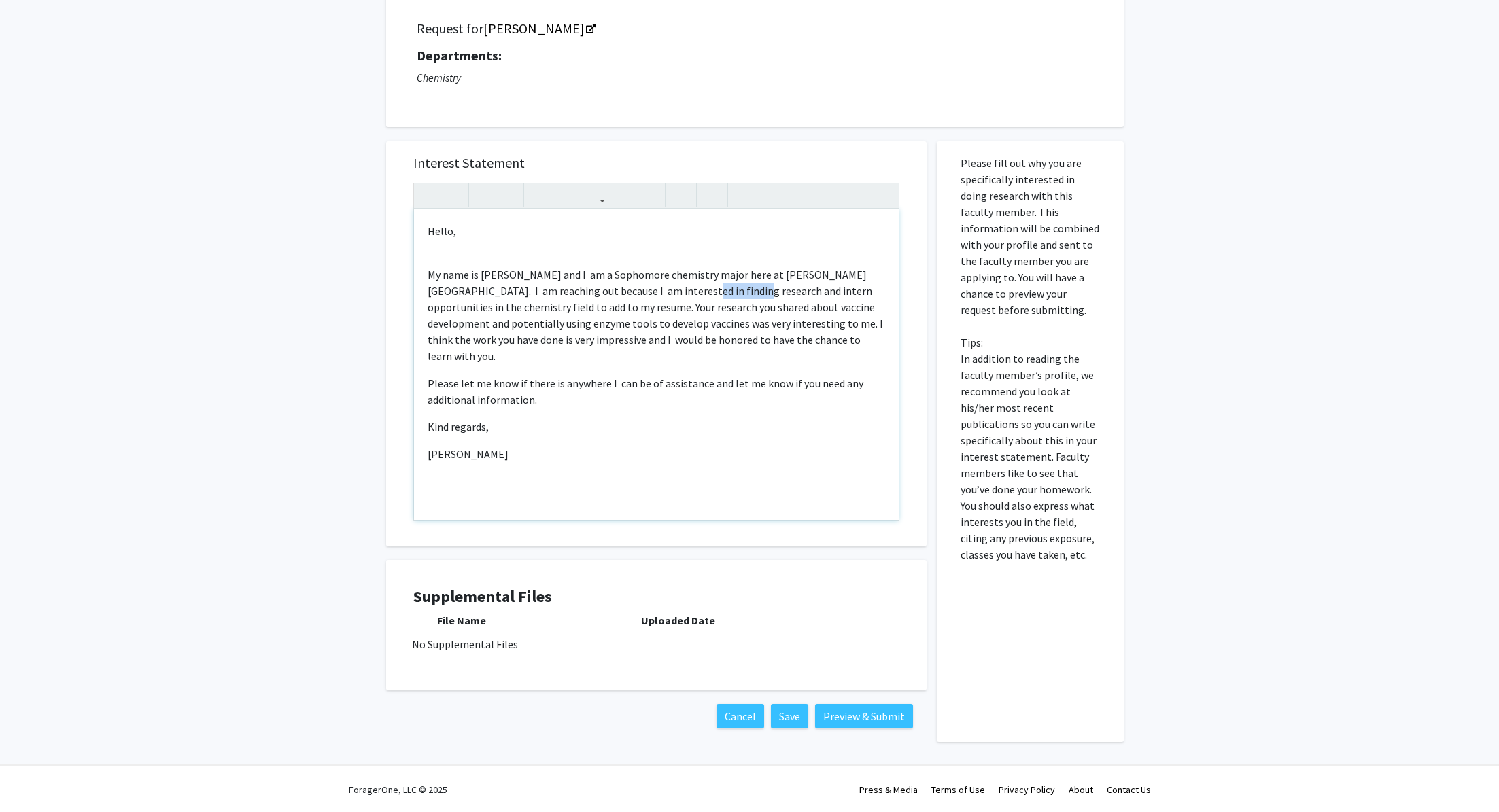
click at [641, 291] on p "My name is [PERSON_NAME] and I am a Sophomore chemistry major here at [PERSON_N…" at bounding box center [656, 315] width 458 height 98
click at [639, 327] on p "My name is [PERSON_NAME] and I am a Sophomore chemistry major here at [PERSON_N…" at bounding box center [656, 315] width 458 height 98
type textarea "<p>Hello,&nbsp;</p><br><p>My name is [PERSON_NAME] and I&nbsp; am a Sophomore c…"
click at [814, 342] on p "My name is [PERSON_NAME] and I am a Sophomore chemistry major here at [PERSON_N…" at bounding box center [656, 315] width 458 height 98
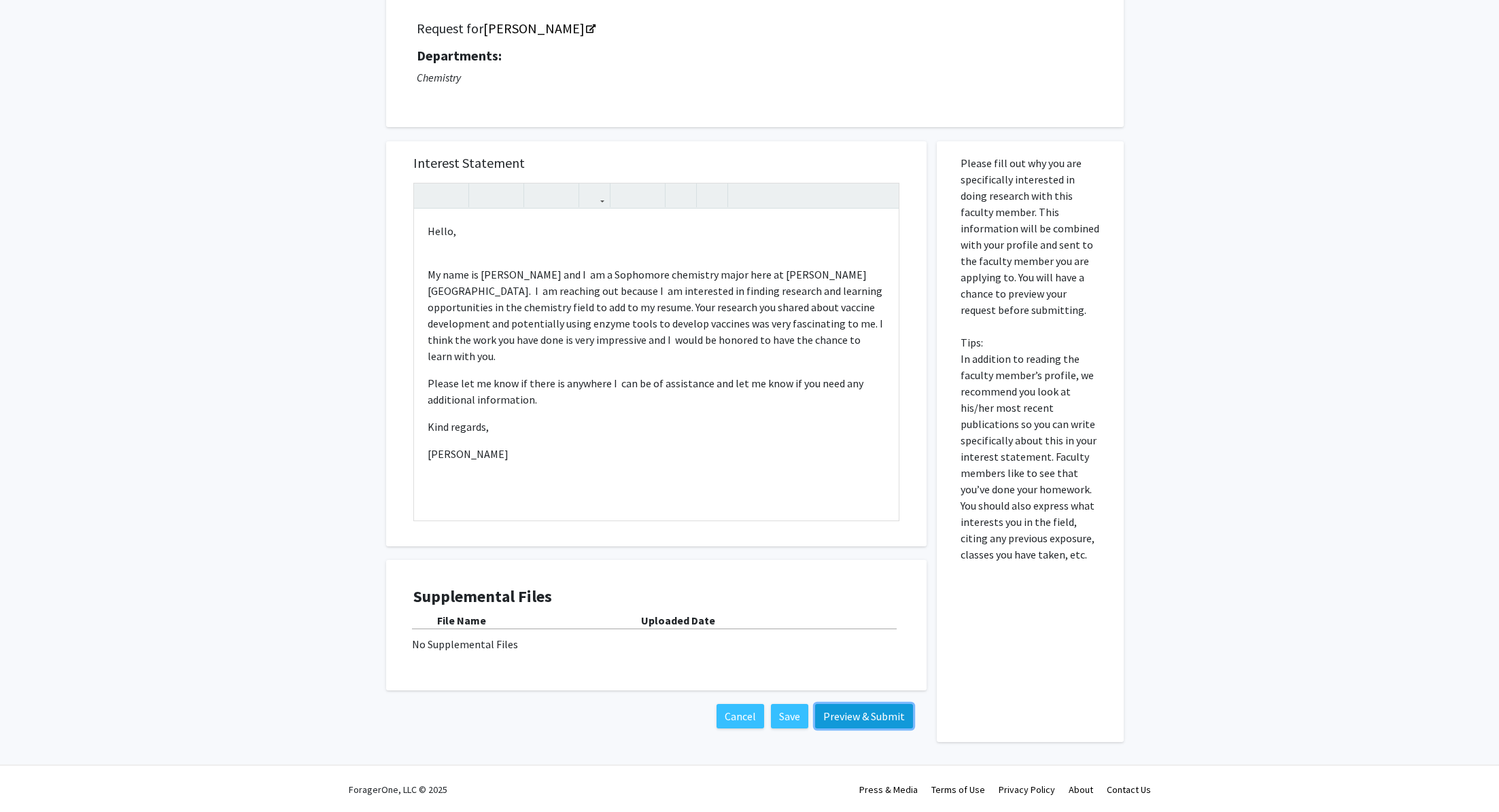
click at [837, 709] on button "Preview & Submit" at bounding box center [864, 717] width 98 height 24
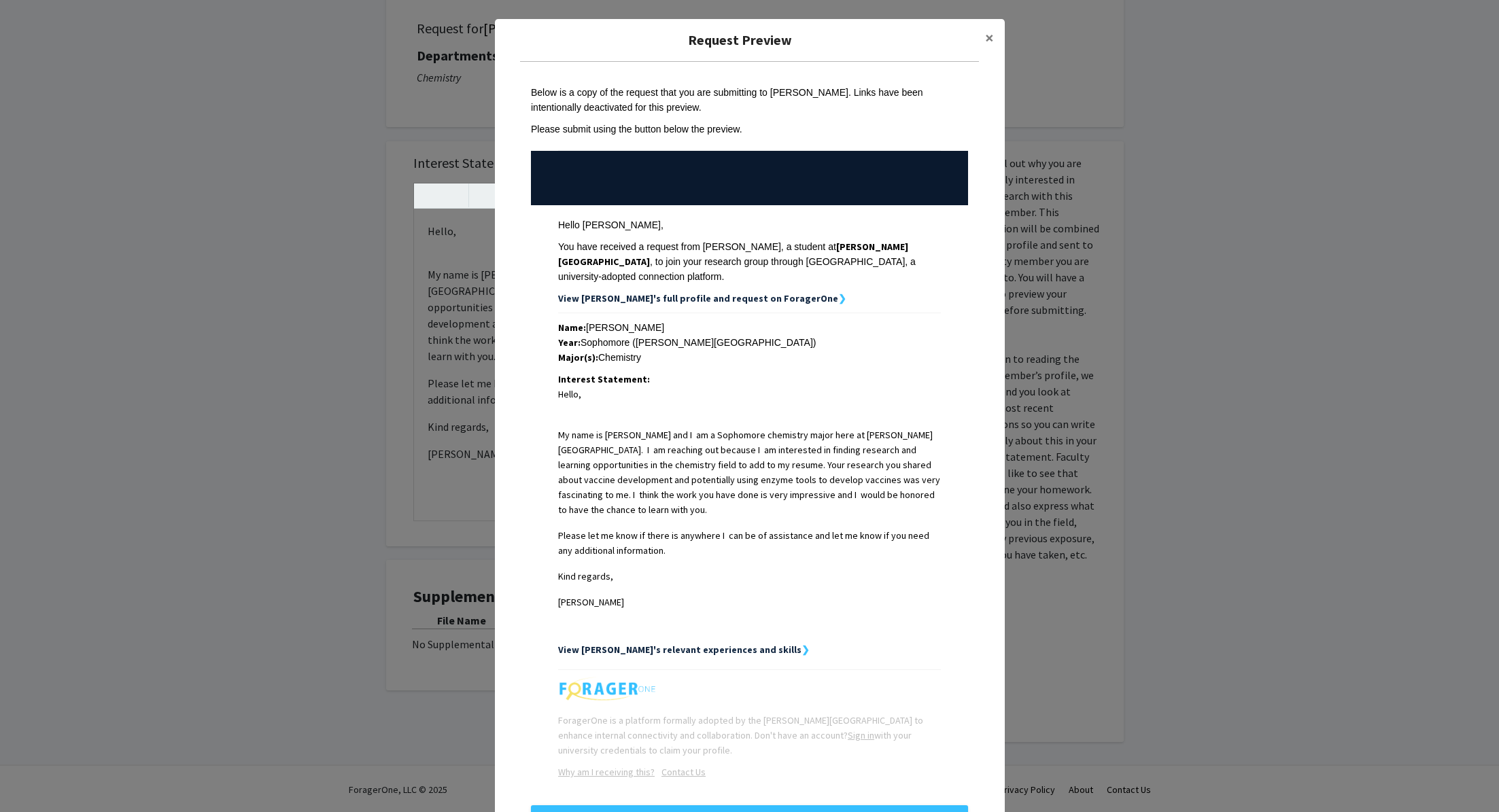
scroll to position [32, 0]
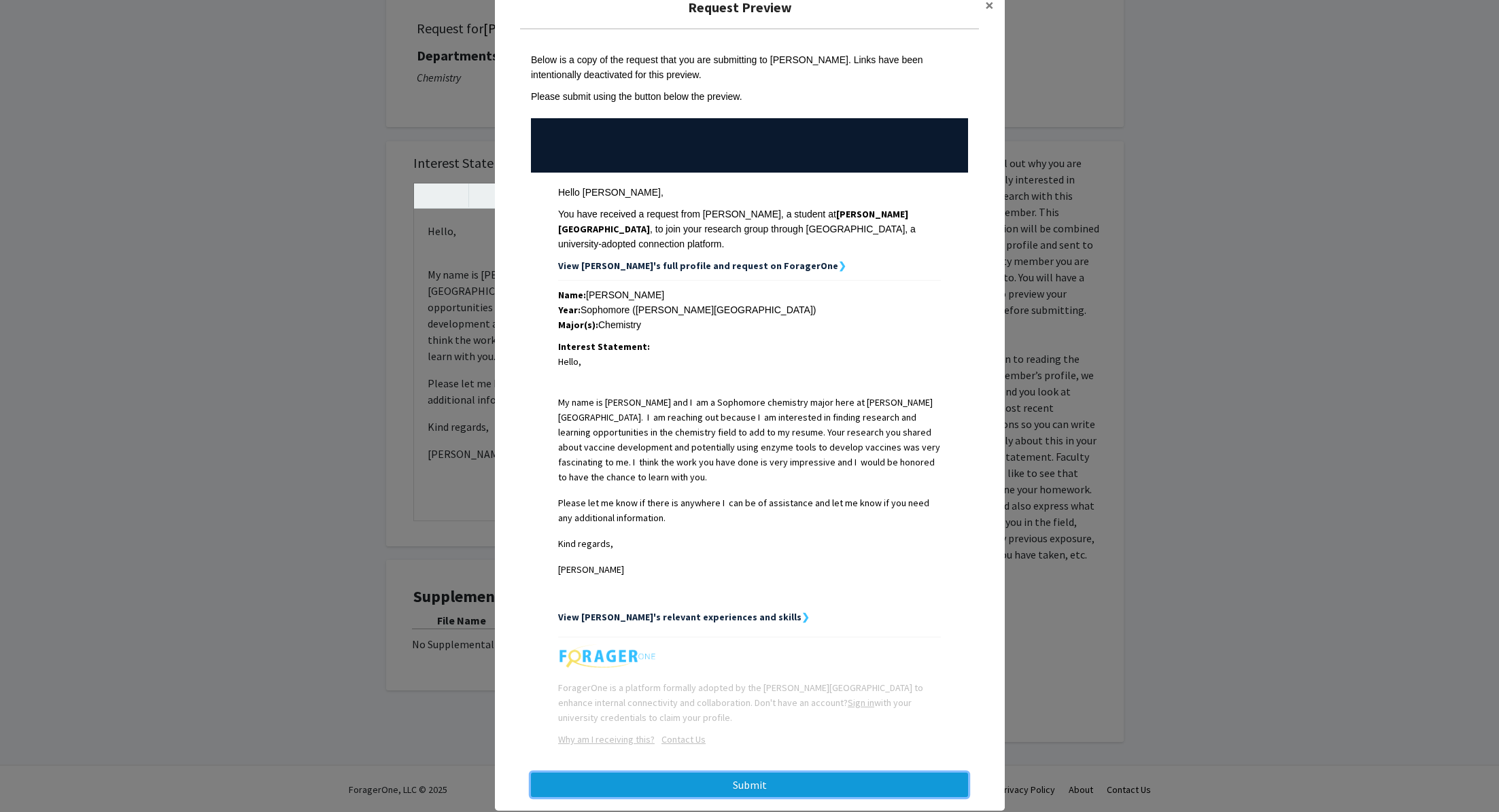
click at [738, 773] on button "Submit" at bounding box center [749, 785] width 437 height 24
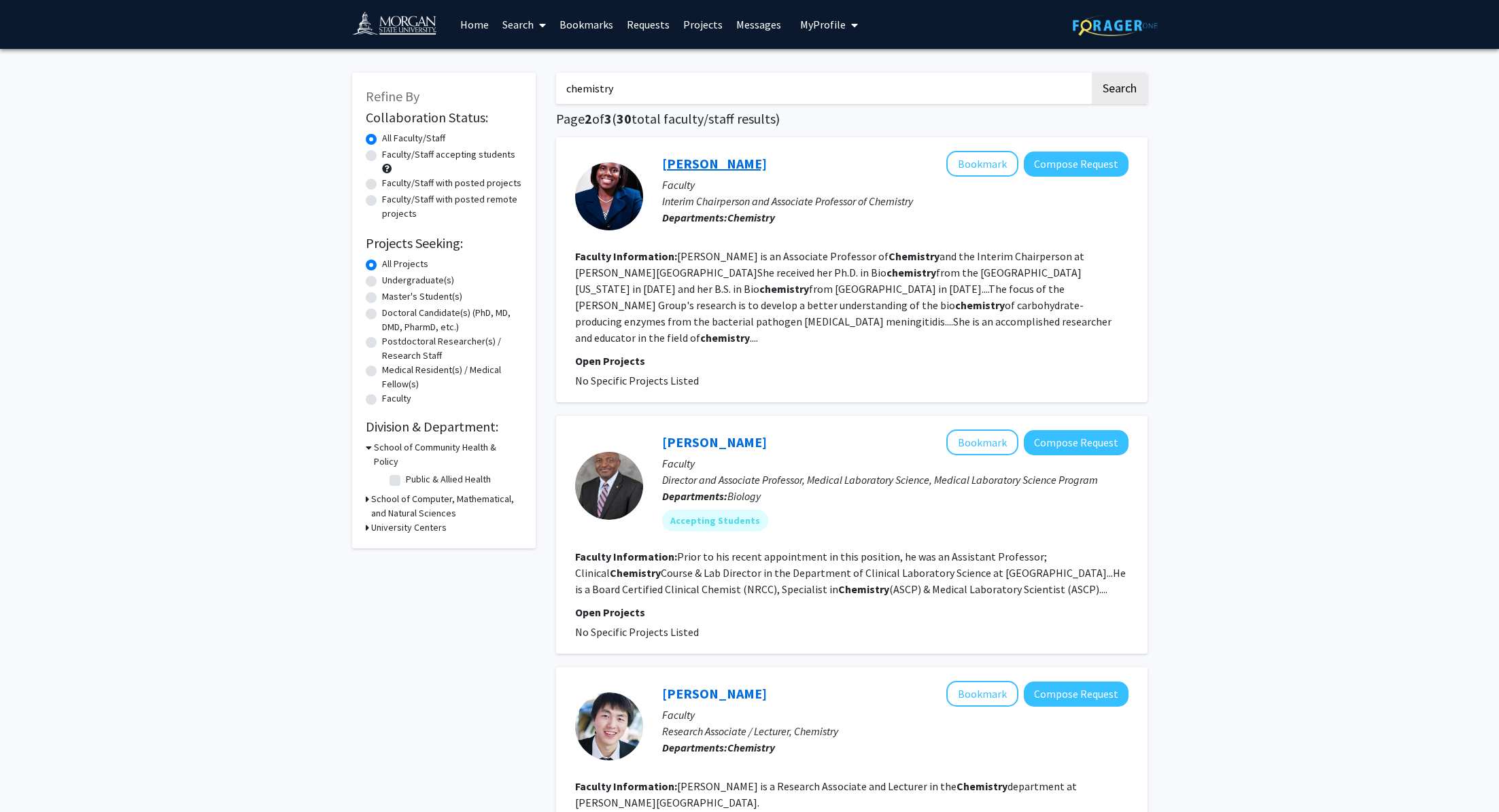
click at [730, 155] on link "[PERSON_NAME]" at bounding box center [715, 164] width 105 height 17
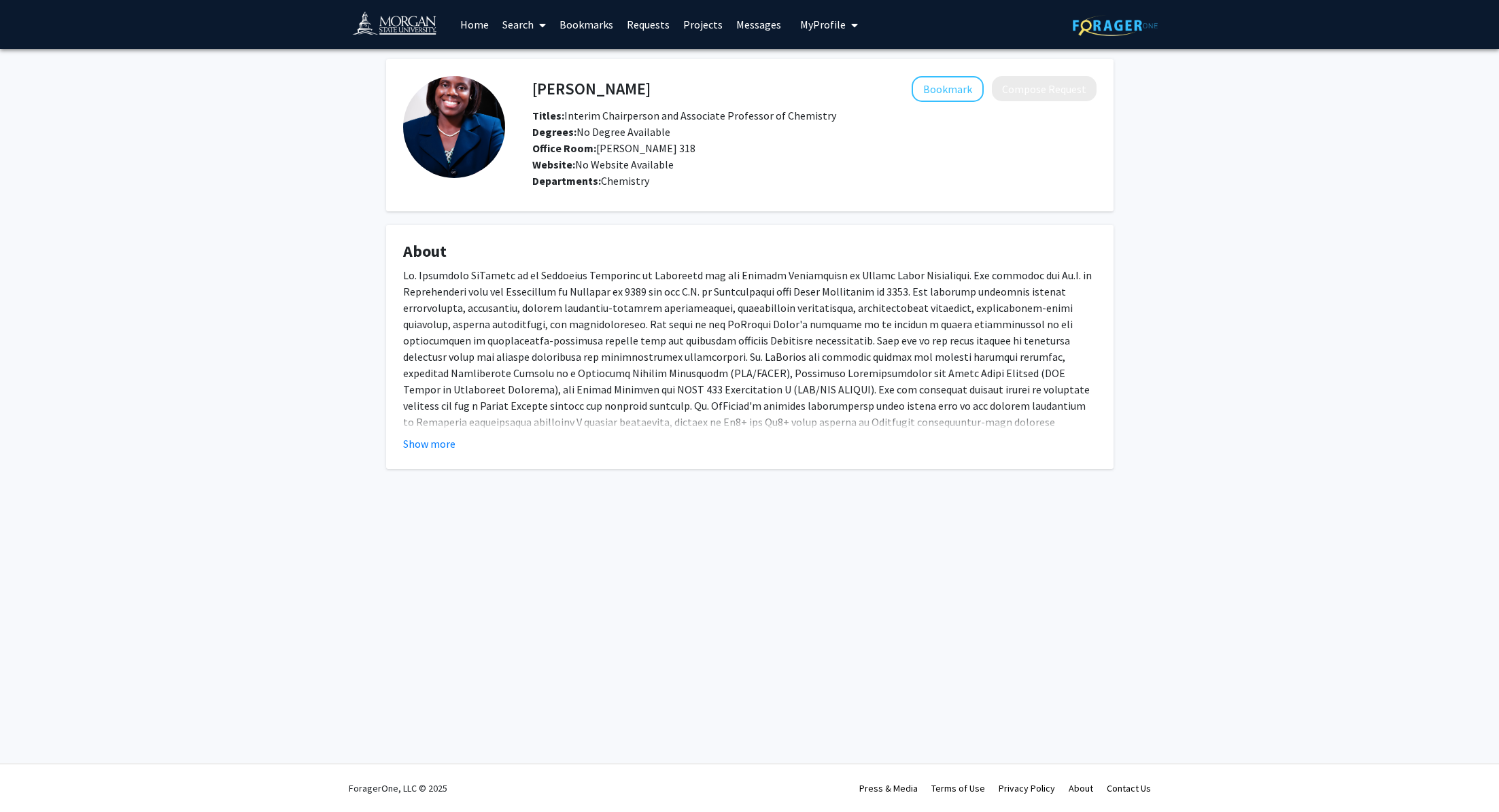
click at [433, 454] on fg-card "About Show more" at bounding box center [750, 347] width 728 height 244
click at [433, 433] on fg-read-more "Show more" at bounding box center [749, 359] width 693 height 185
click at [434, 449] on button "Show more" at bounding box center [429, 444] width 52 height 17
